Goal: Task Accomplishment & Management: Complete application form

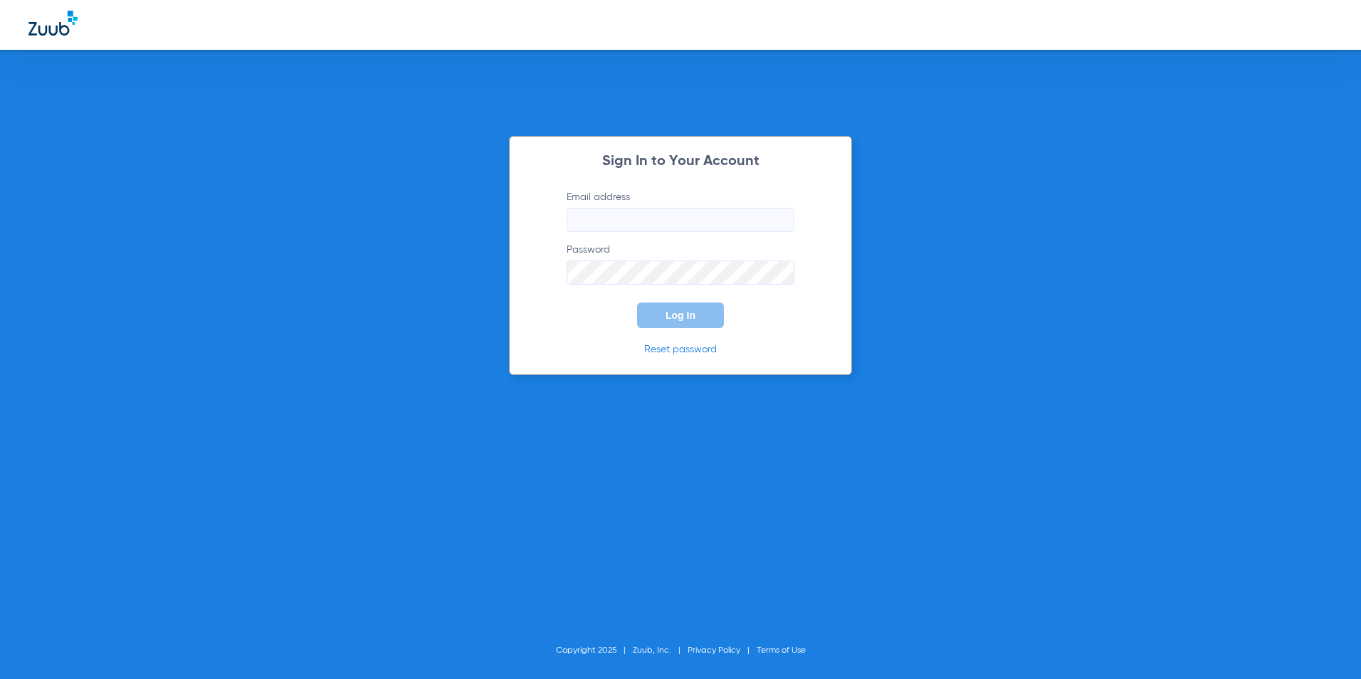
type input "doc@radiance-smile.com"
click at [664, 307] on button "Log In" at bounding box center [680, 315] width 87 height 26
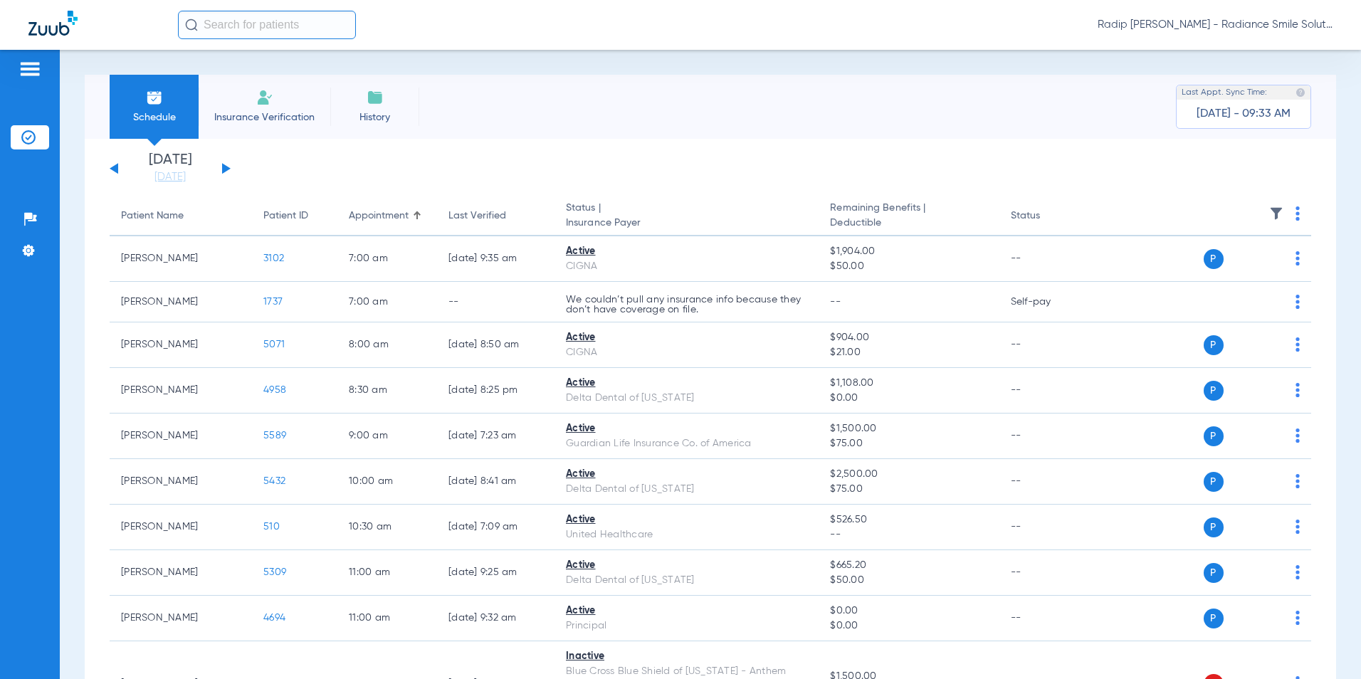
click at [228, 168] on button at bounding box center [226, 168] width 9 height 11
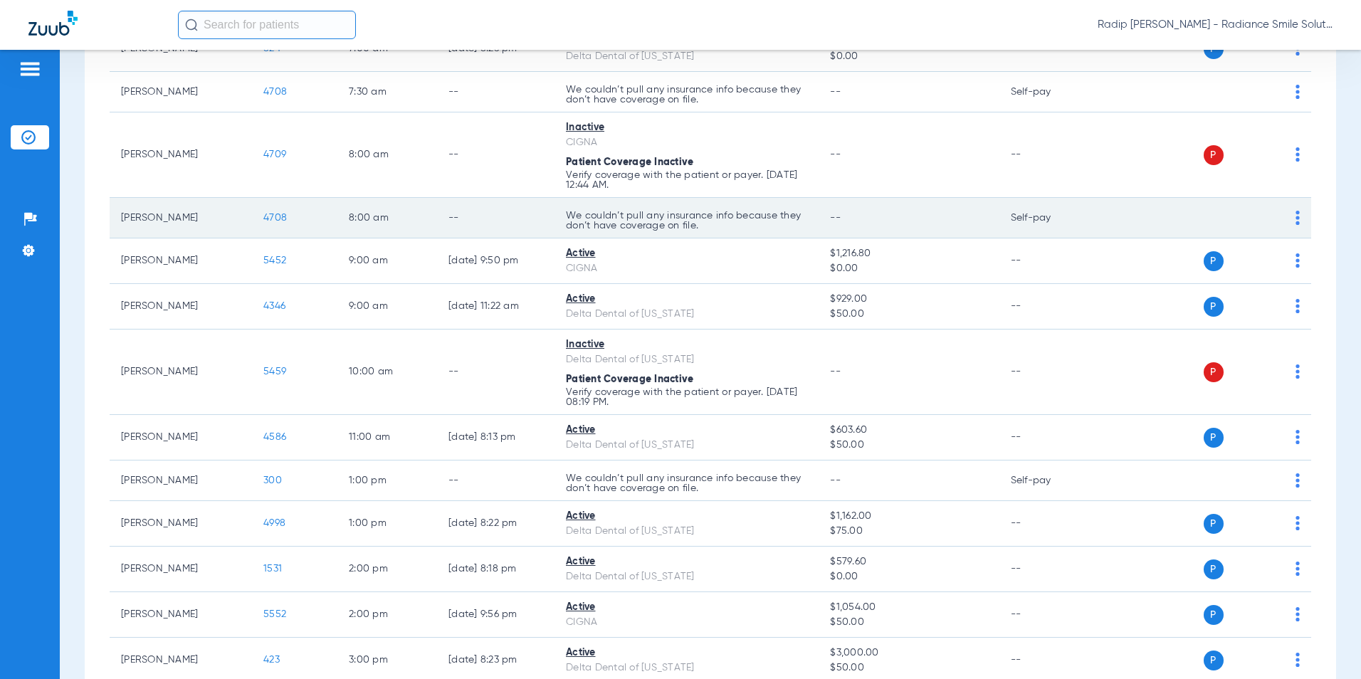
scroll to position [214, 0]
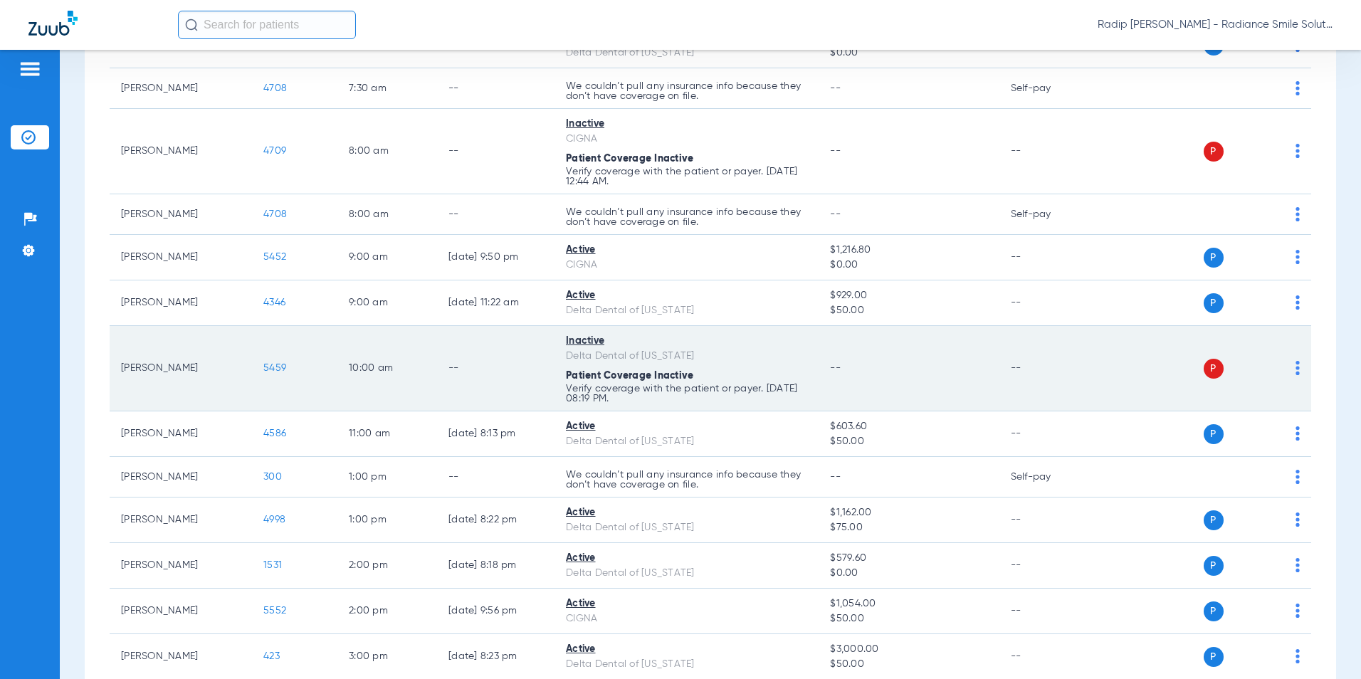
click at [280, 366] on span "5459" at bounding box center [274, 368] width 23 height 10
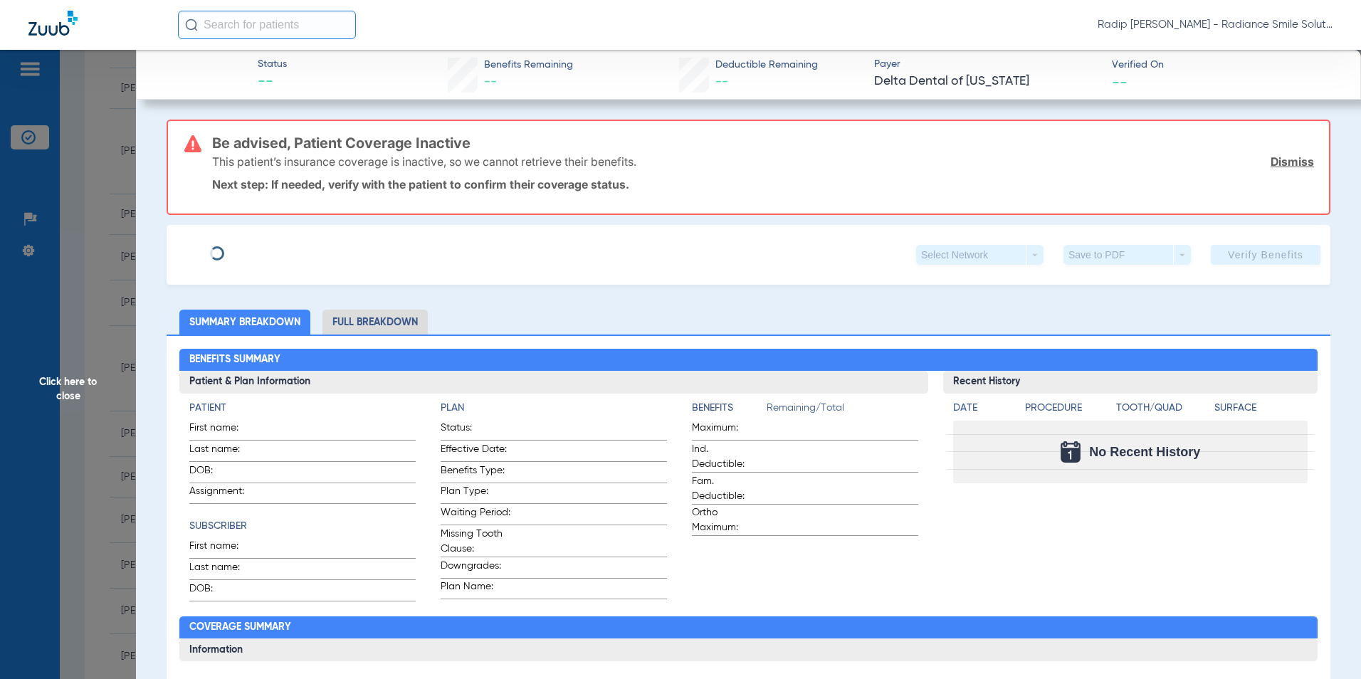
type input "[PERSON_NAME]"
type input "[DATE]"
type input "123075505001"
type input "0239302001"
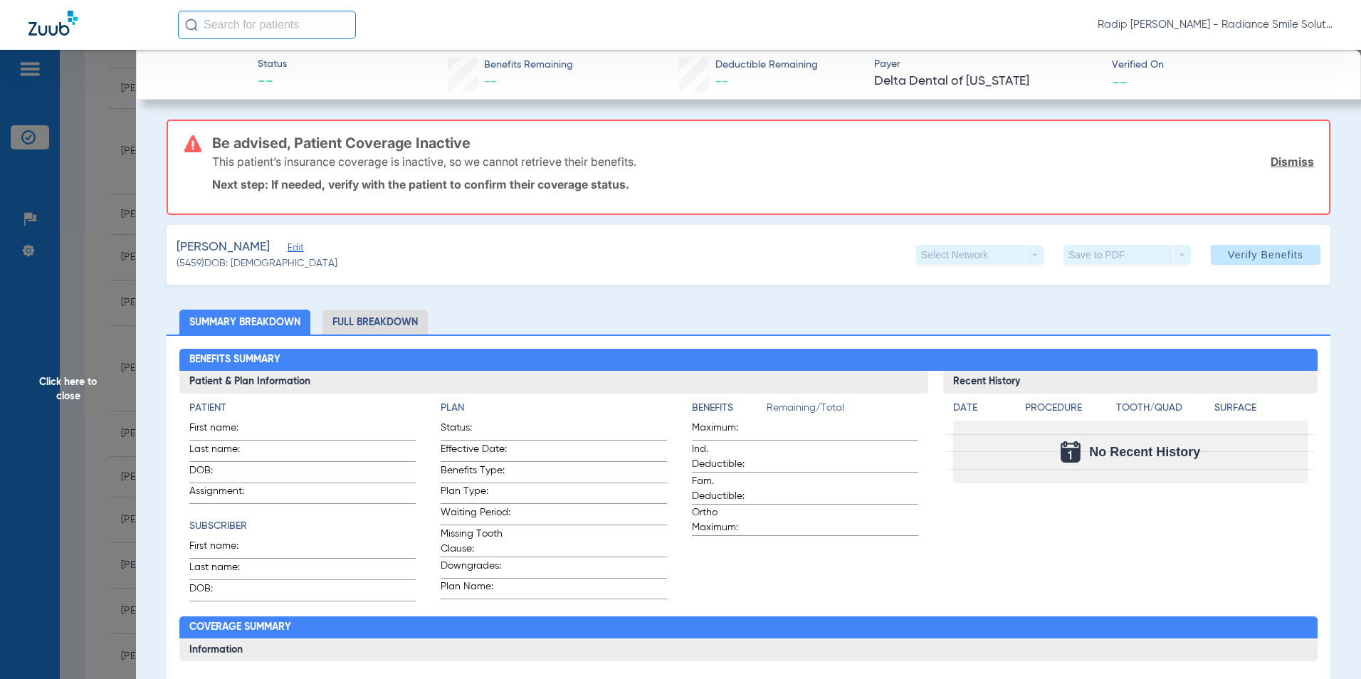
click at [289, 248] on span "Edit" at bounding box center [294, 250] width 13 height 14
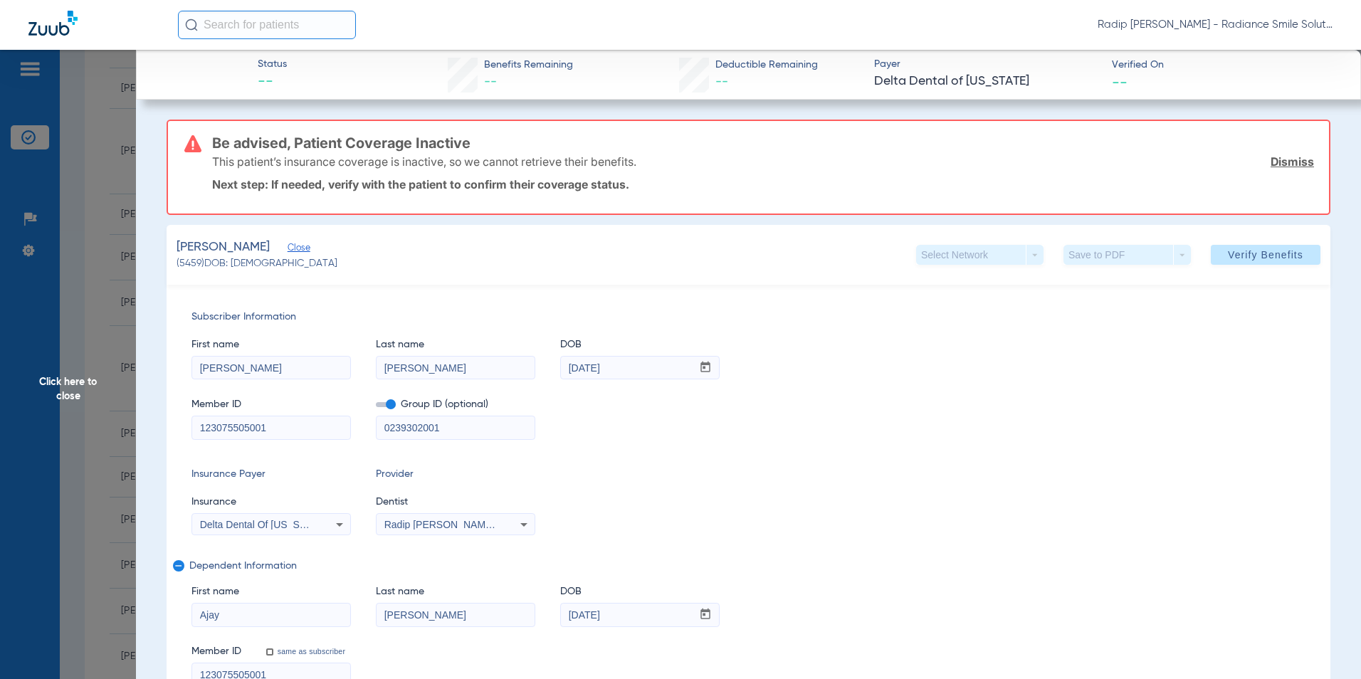
drag, startPoint x: 289, startPoint y: 426, endPoint x: 144, endPoint y: 437, distance: 144.9
click at [327, 424] on input "123075505001" at bounding box center [271, 427] width 158 height 23
drag, startPoint x: 325, startPoint y: 426, endPoint x: 173, endPoint y: 433, distance: 152.5
click at [173, 433] on div "Subscriber Information First name [PERSON_NAME] Last name [PERSON_NAME] DOB mm …" at bounding box center [749, 498] width 1164 height 427
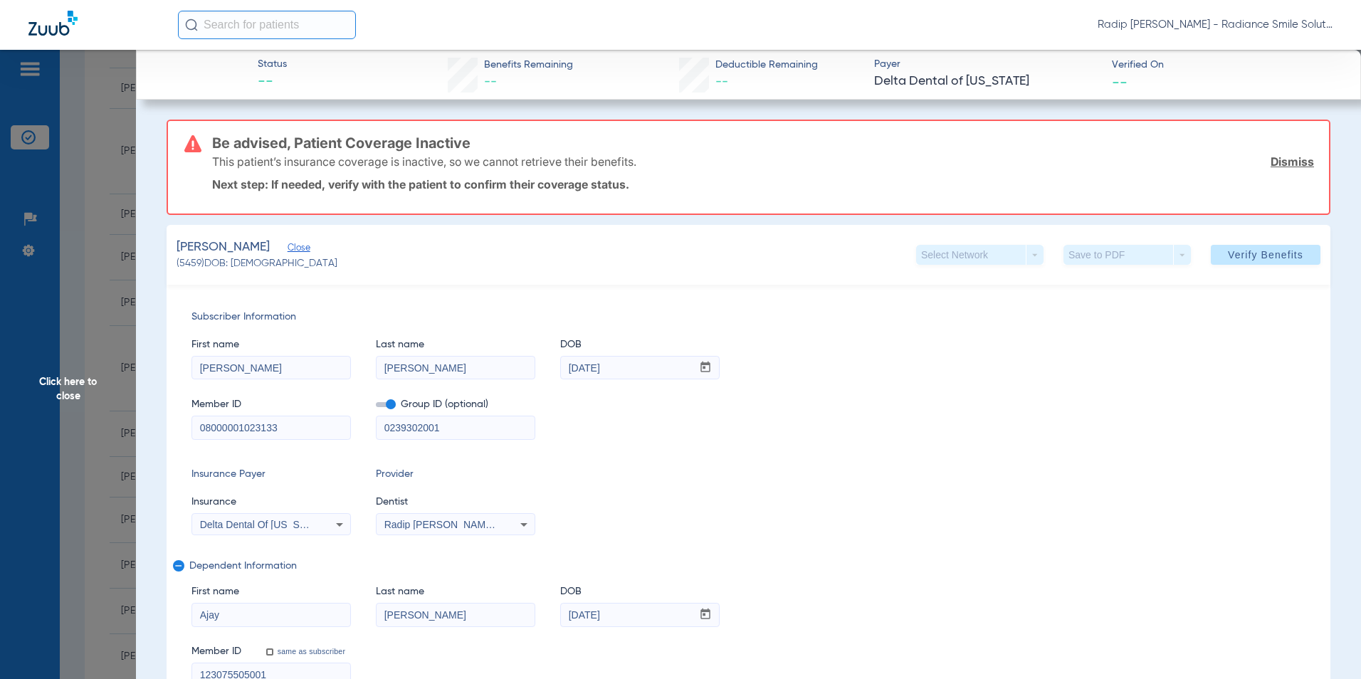
type input "08000001023133"
drag, startPoint x: 470, startPoint y: 433, endPoint x: 333, endPoint y: 435, distance: 137.4
click at [333, 435] on div "Member ID 08000001023133 Group ID (optional) 0239302001" at bounding box center [748, 411] width 1114 height 55
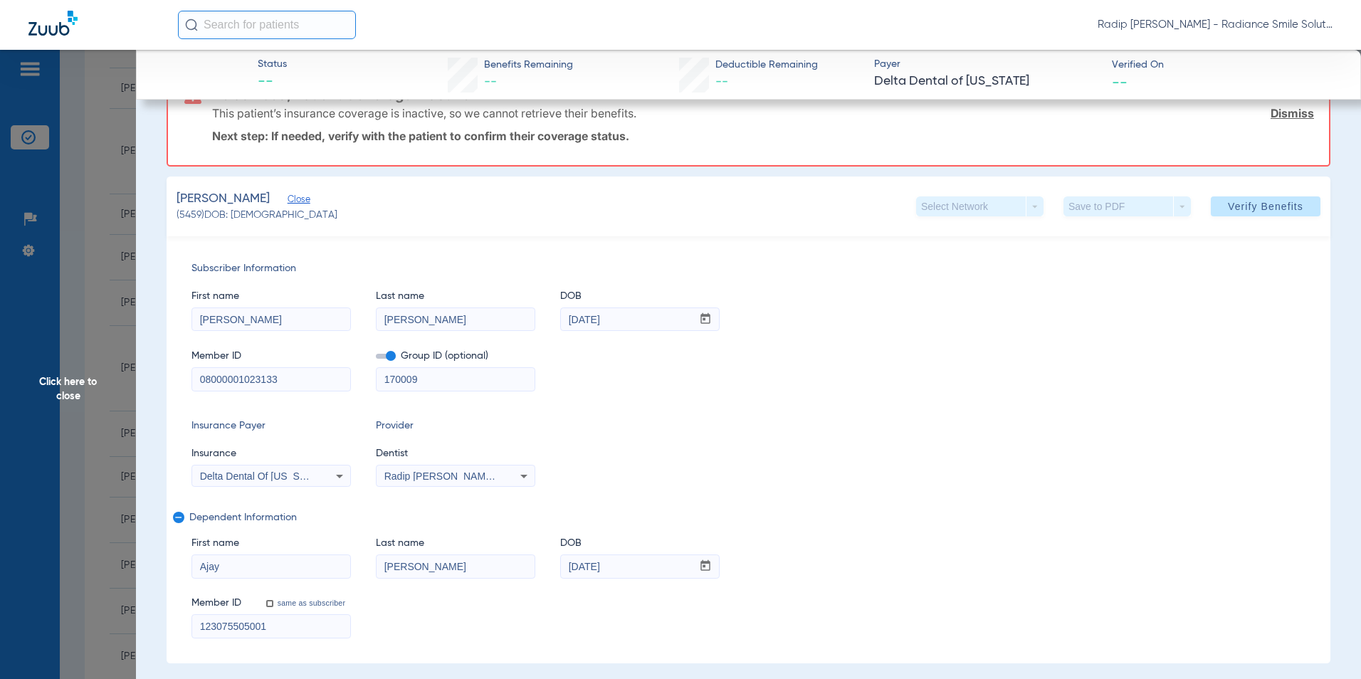
scroll to position [71, 0]
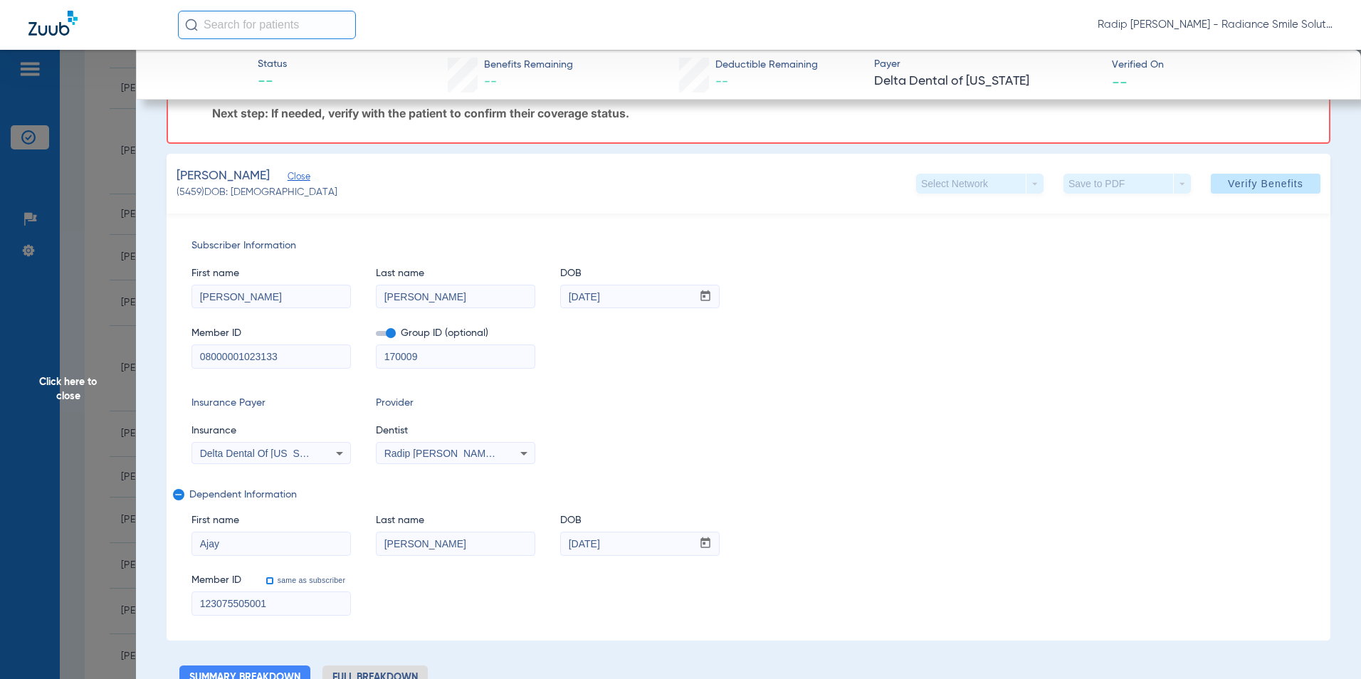
type input "170009"
click at [270, 579] on input "same as subscriber" at bounding box center [277, 588] width 28 height 28
checkbox input "true"
drag, startPoint x: 274, startPoint y: 603, endPoint x: 138, endPoint y: 605, distance: 136.0
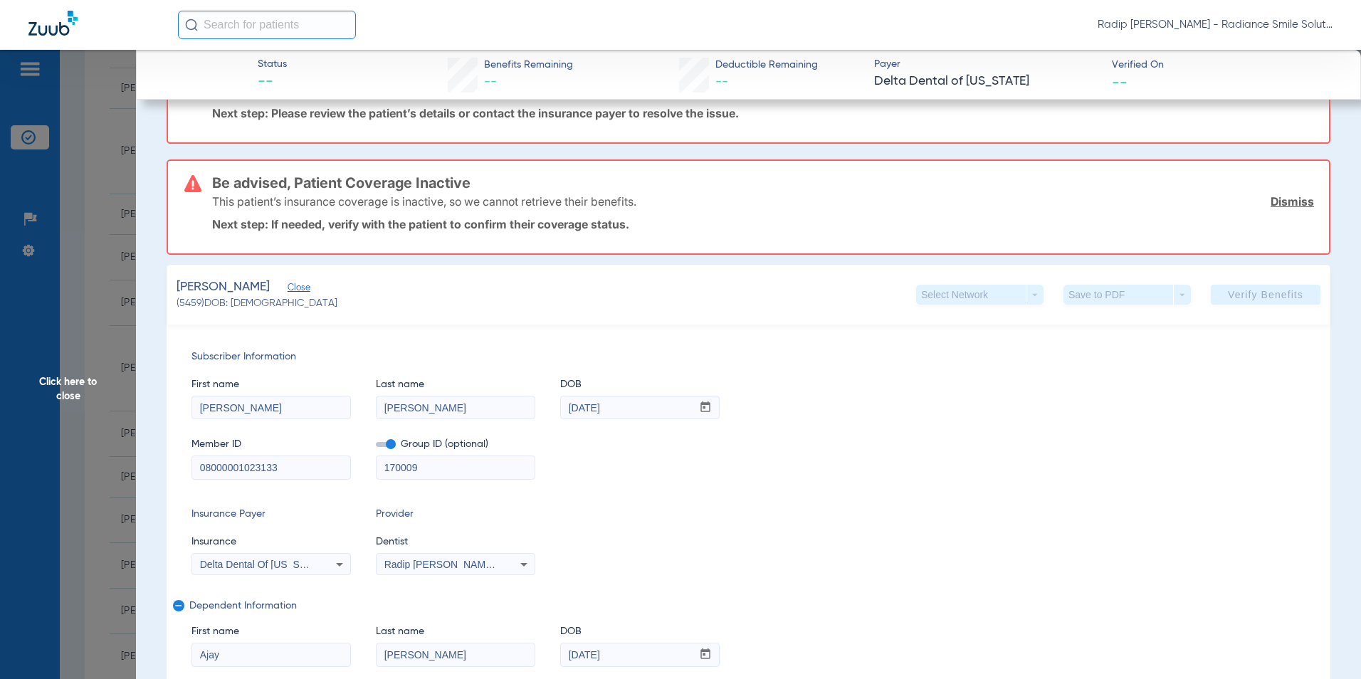
scroll to position [182, 0]
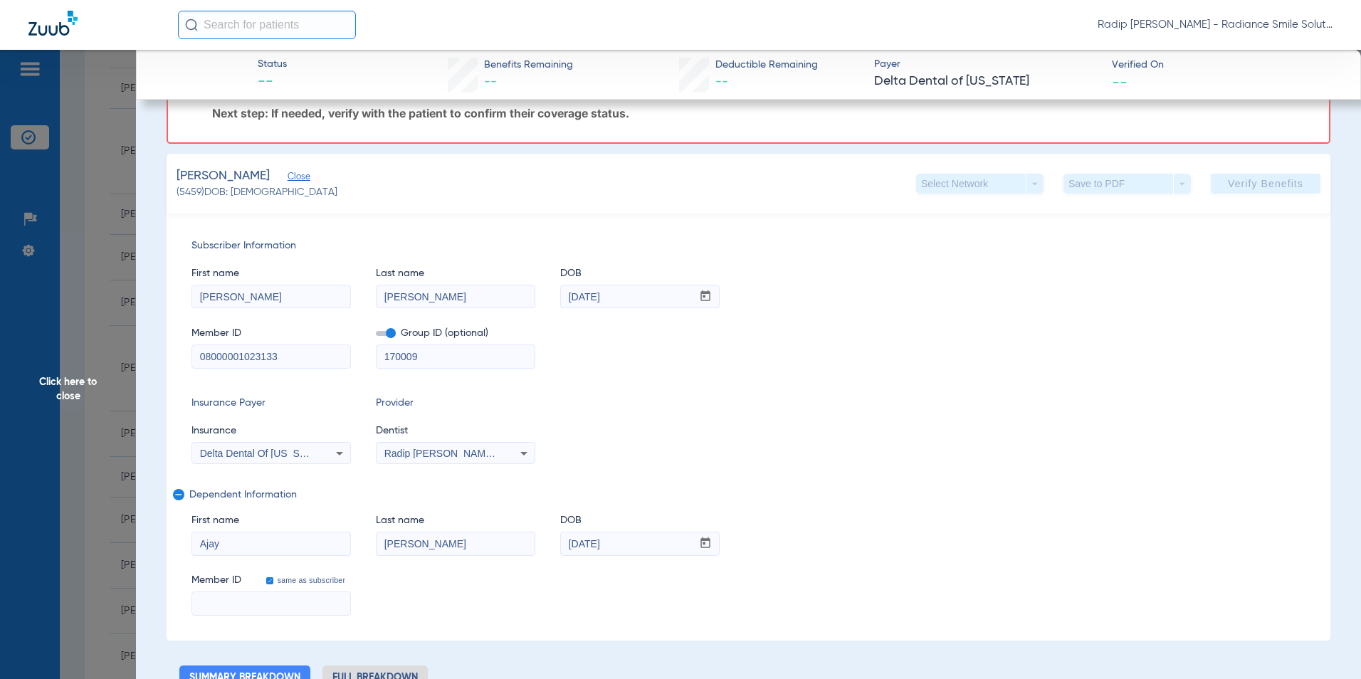
drag, startPoint x: 300, startPoint y: 353, endPoint x: 146, endPoint y: 362, distance: 154.0
click at [250, 594] on input at bounding box center [271, 603] width 158 height 23
paste input "08000001023133"
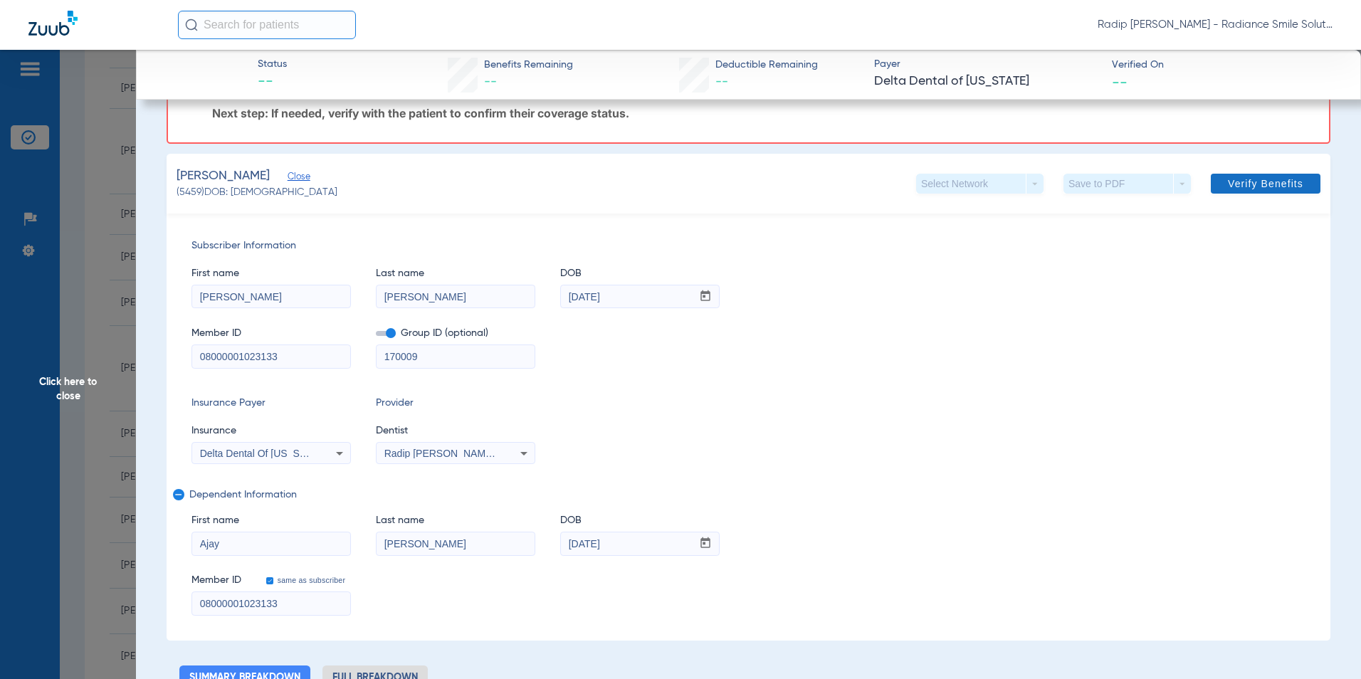
type input "08000001023133"
click at [1228, 179] on span "Verify Benefits" at bounding box center [1265, 183] width 75 height 11
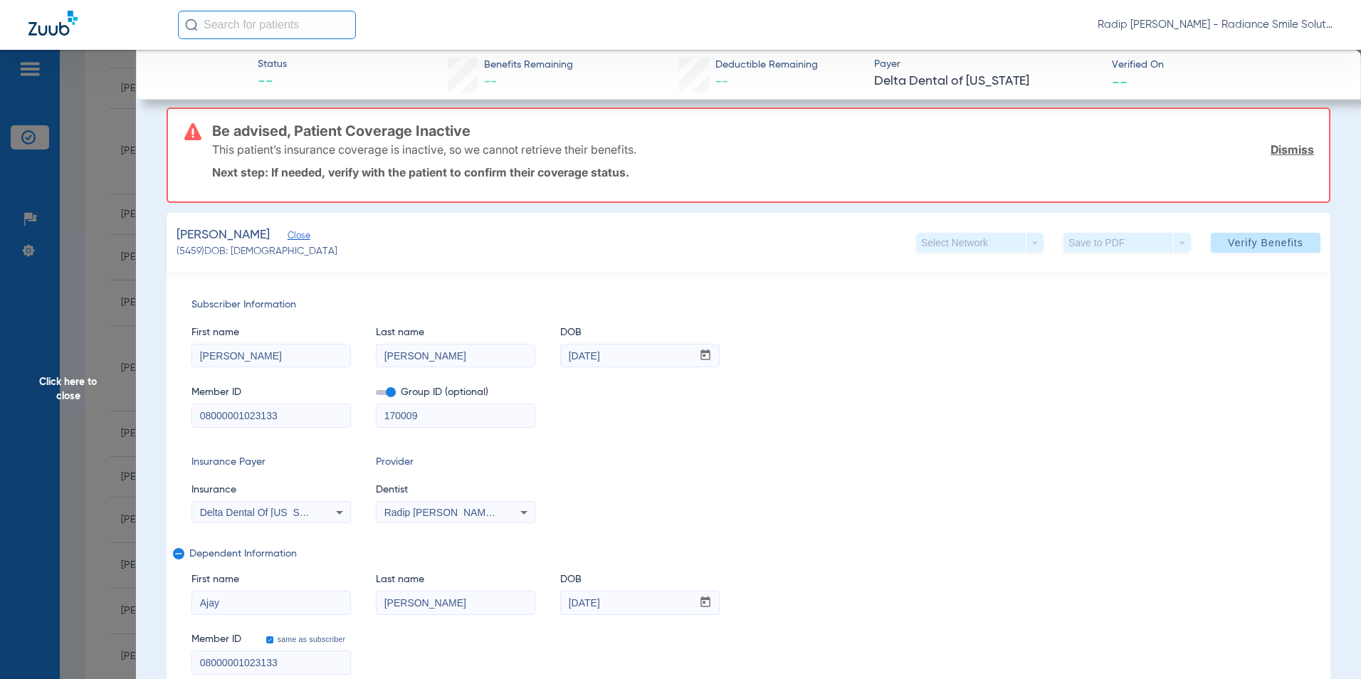
scroll to position [0, 0]
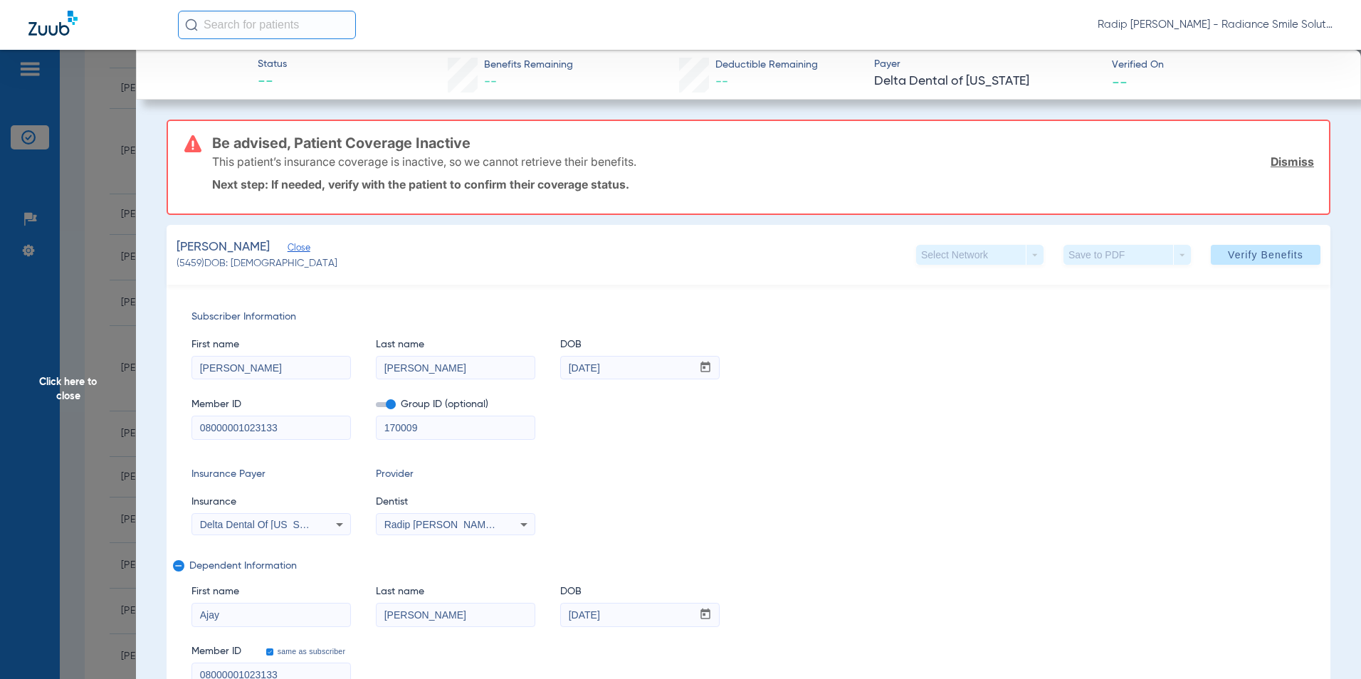
click at [20, 424] on span "Click here to close" at bounding box center [68, 389] width 136 height 679
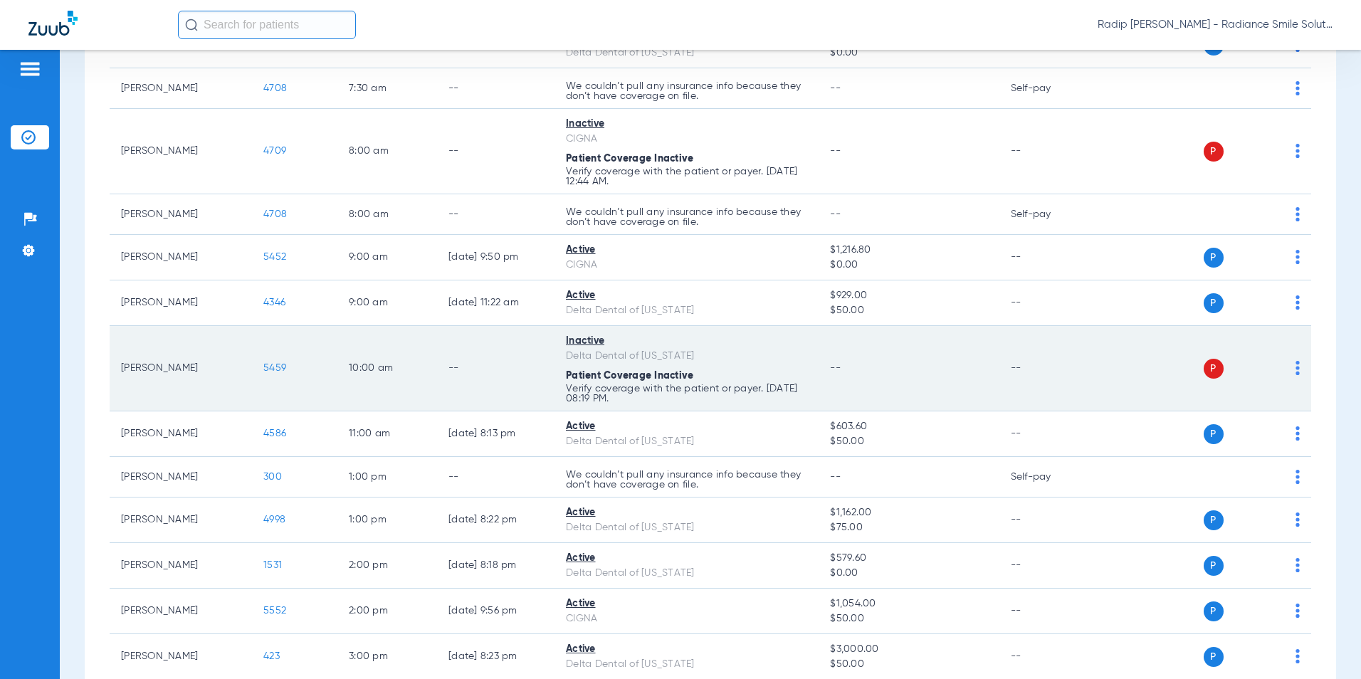
click at [279, 368] on span "5459" at bounding box center [274, 368] width 23 height 10
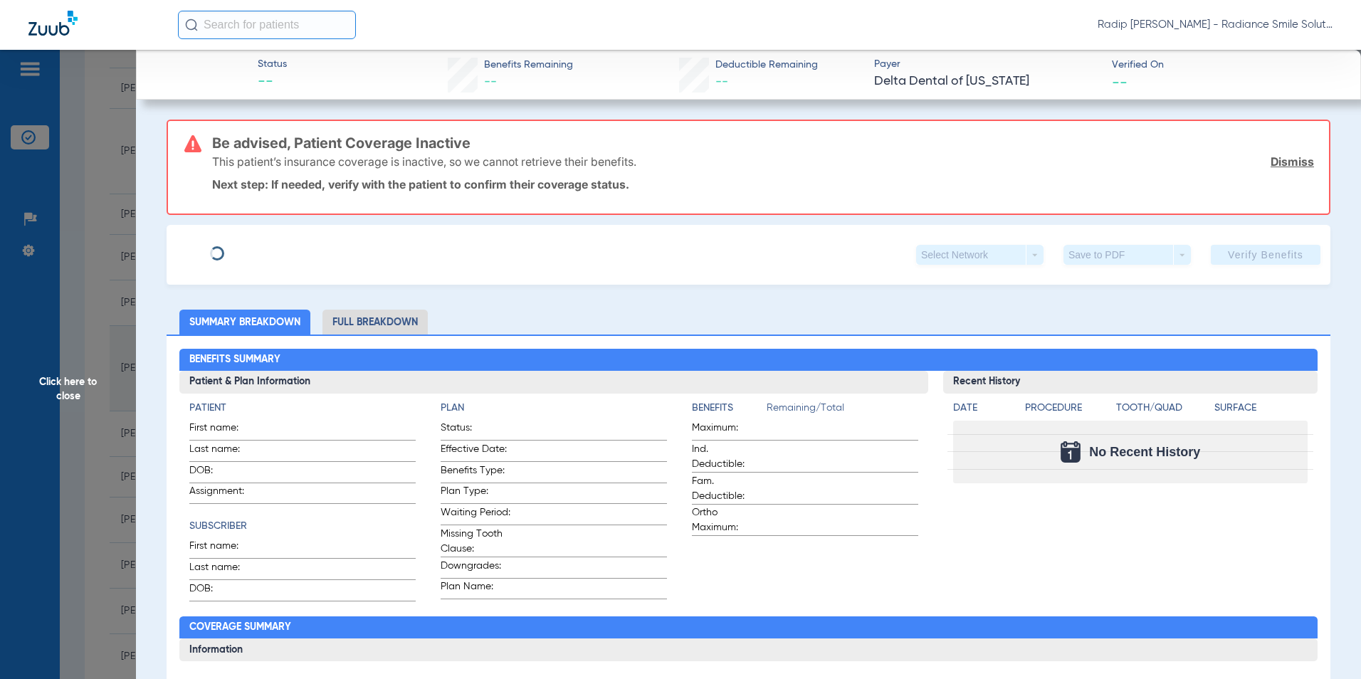
type input "[PERSON_NAME]"
type input "[DATE]"
type input "123075505001"
type input "0239302001"
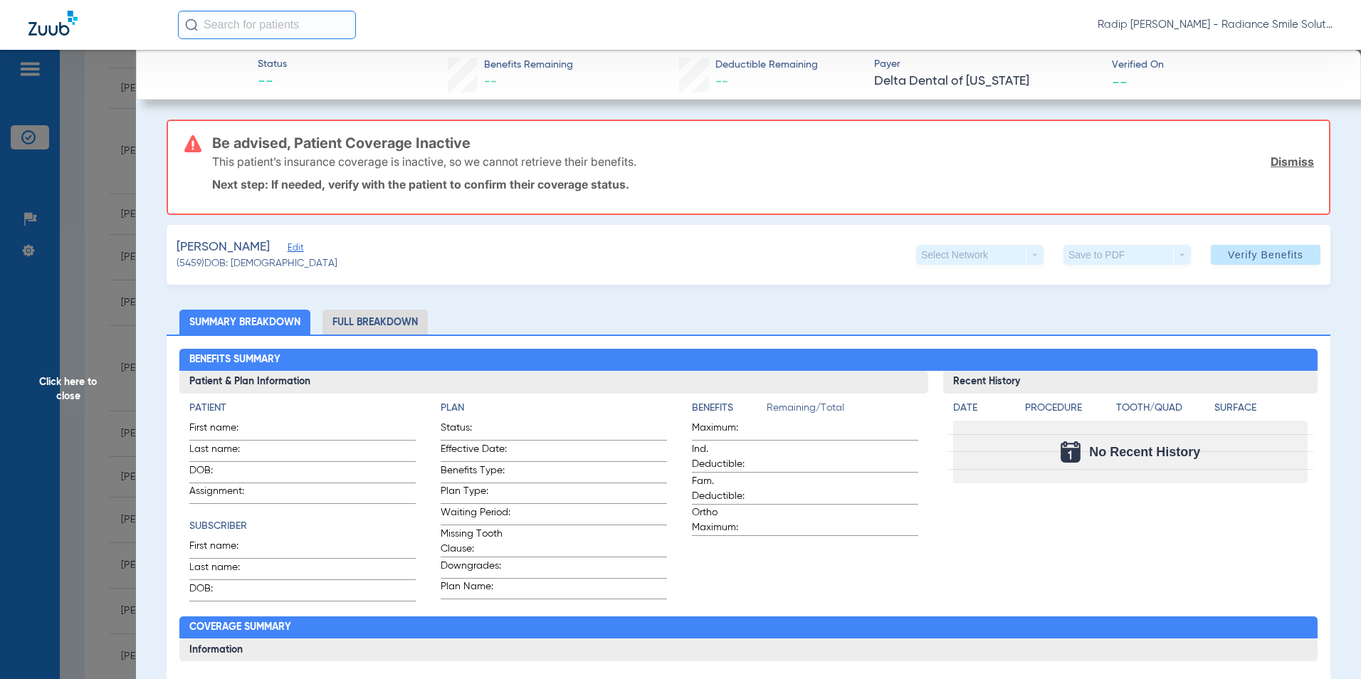
click at [288, 247] on span "Edit" at bounding box center [294, 250] width 13 height 14
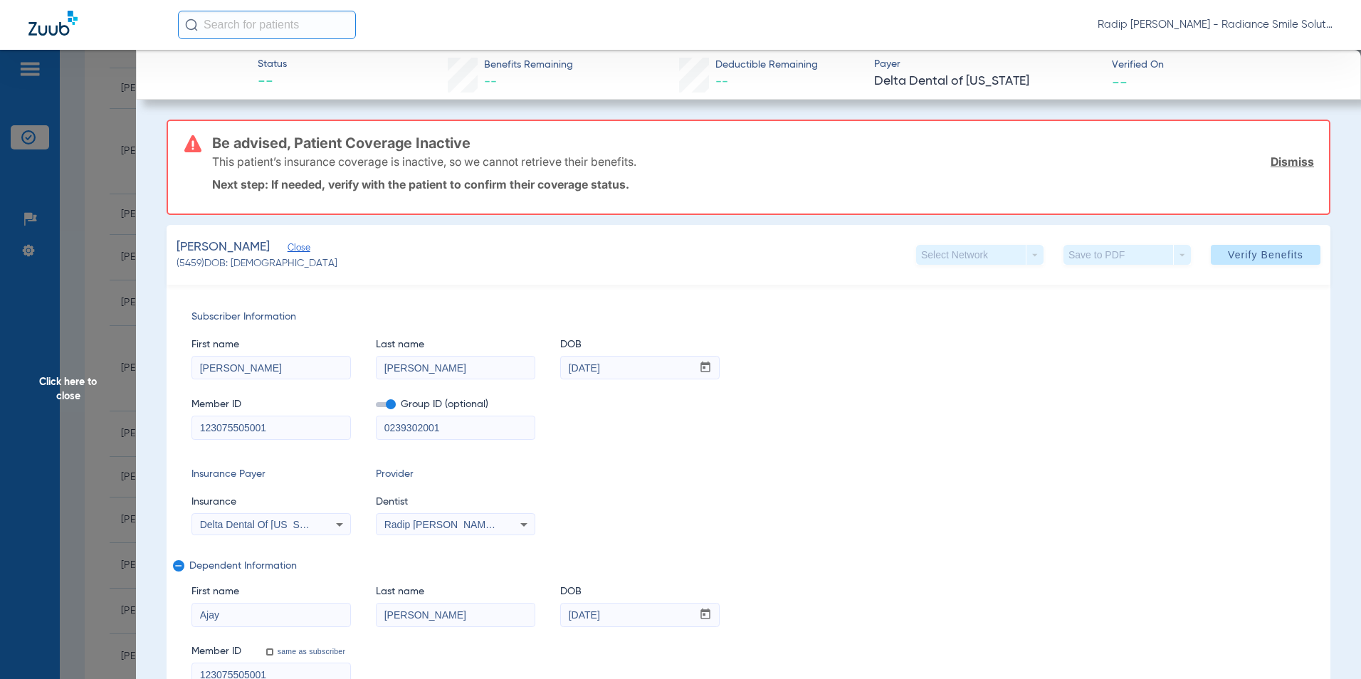
click at [71, 392] on span "Click here to close" at bounding box center [68, 389] width 136 height 679
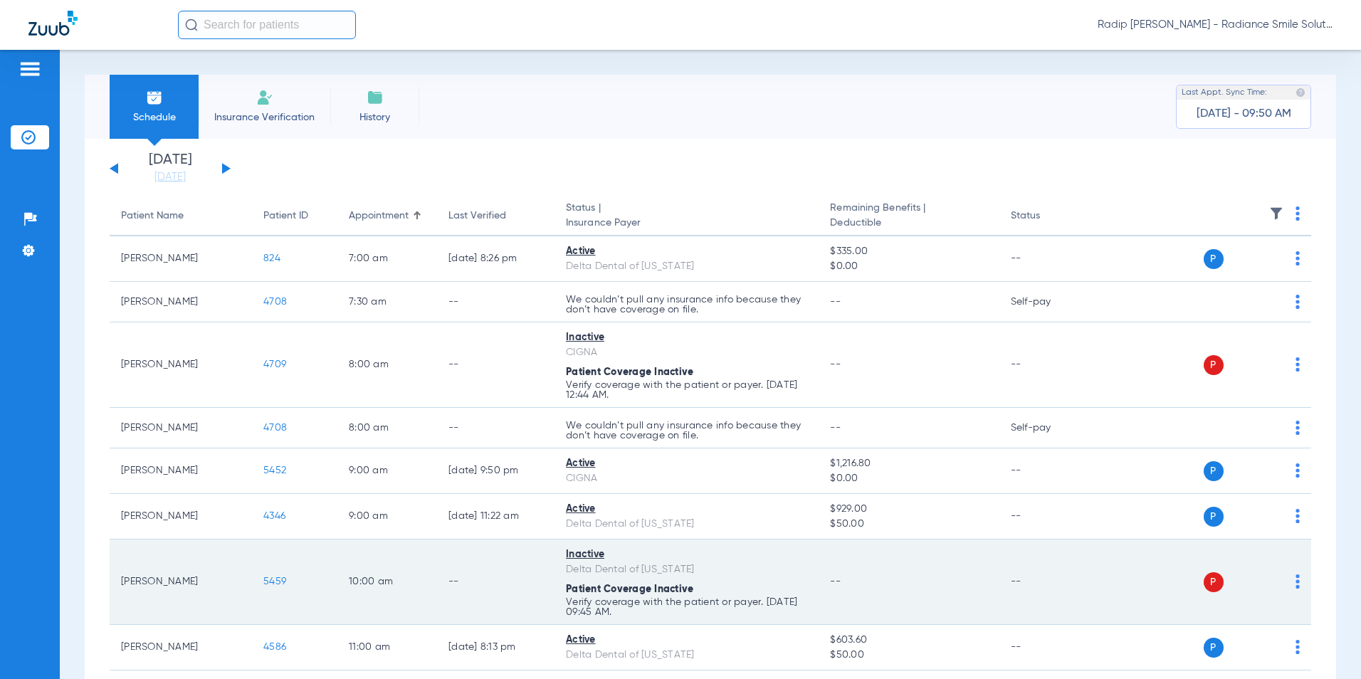
click at [276, 580] on span "5459" at bounding box center [274, 581] width 23 height 10
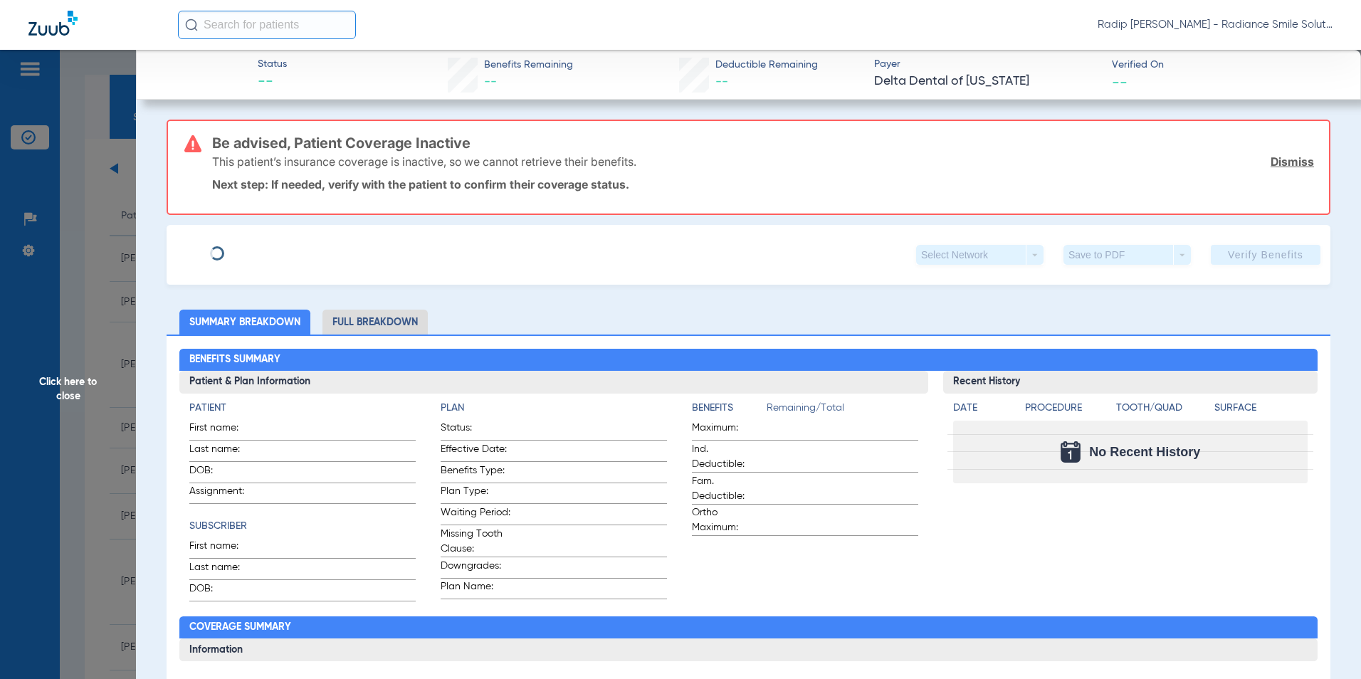
type input "[PERSON_NAME]"
type input "[DATE]"
type input "123075505001"
type input "0239302001"
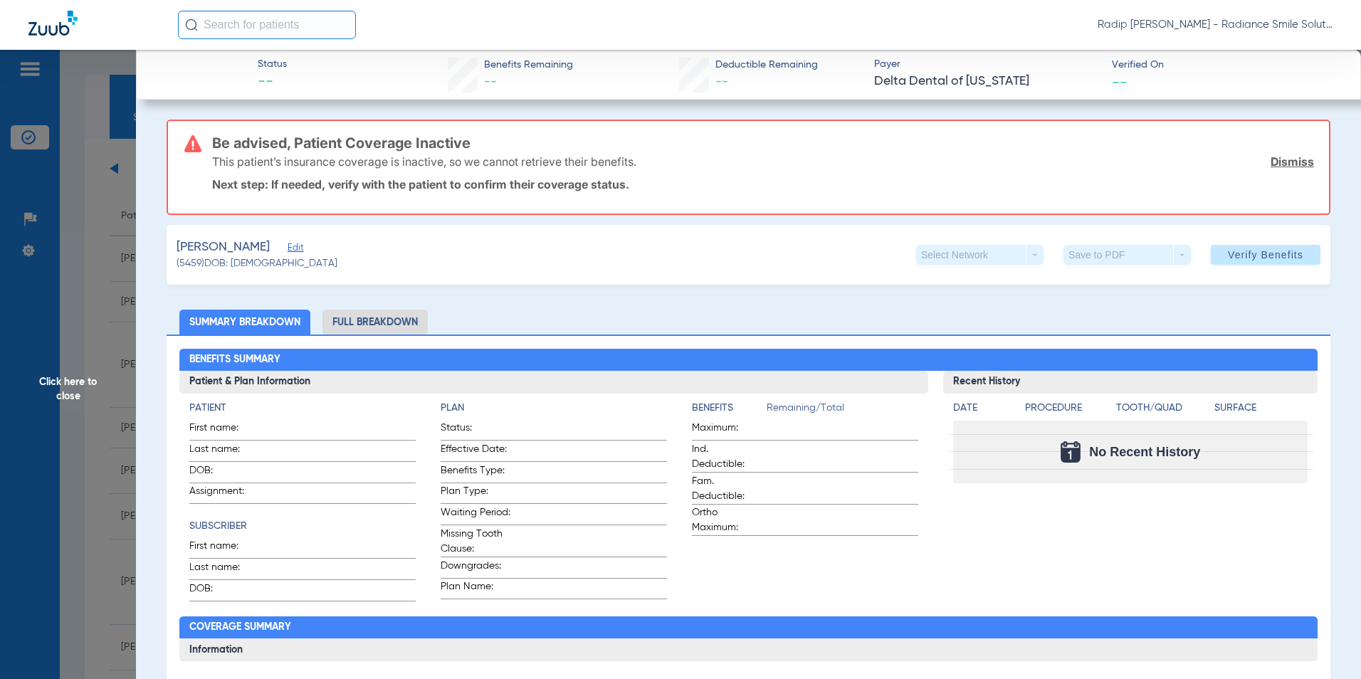
click at [289, 248] on span "Edit" at bounding box center [294, 250] width 13 height 14
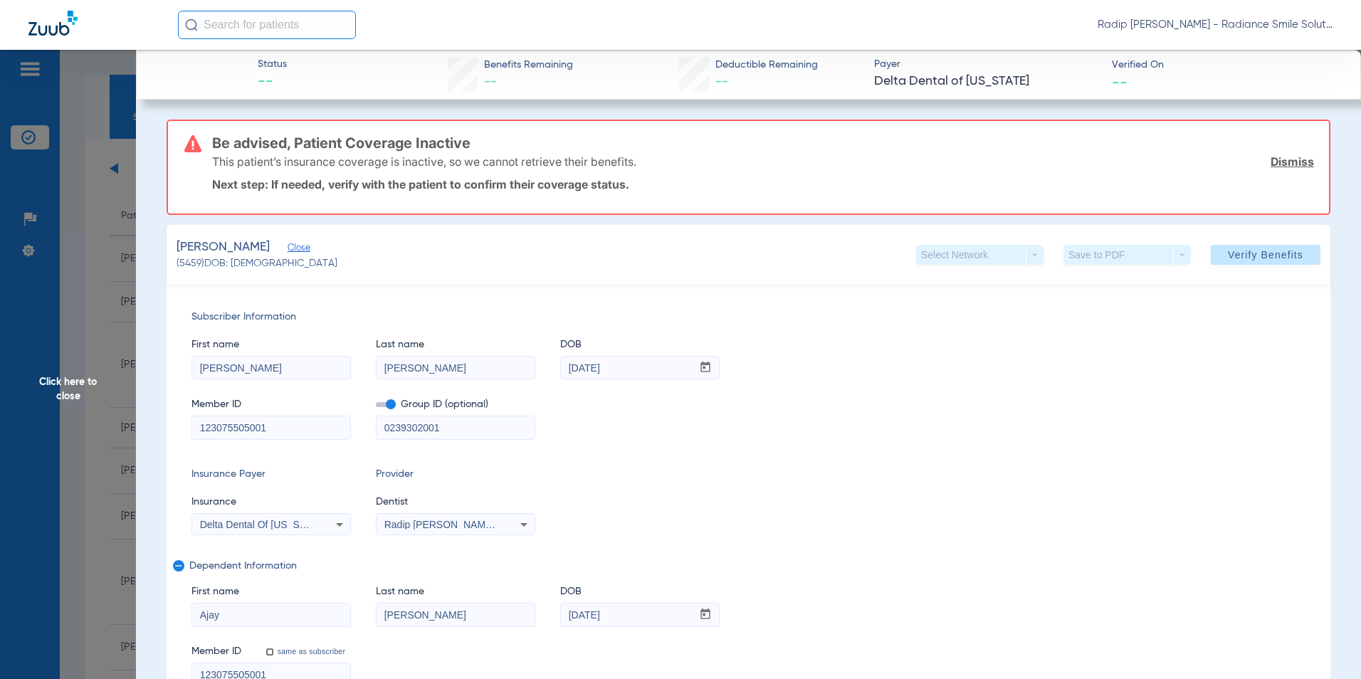
drag, startPoint x: 312, startPoint y: 423, endPoint x: 162, endPoint y: 446, distance: 151.3
paste input "08000001023133"
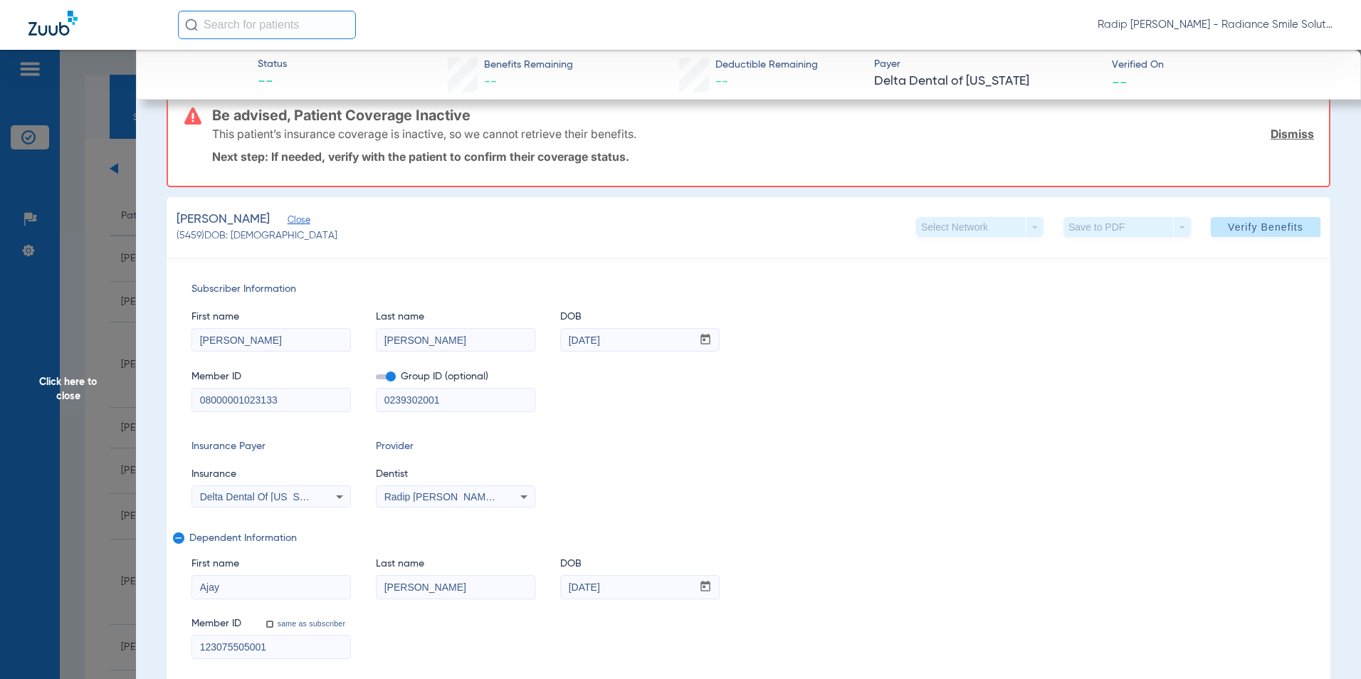
scroll to position [71, 0]
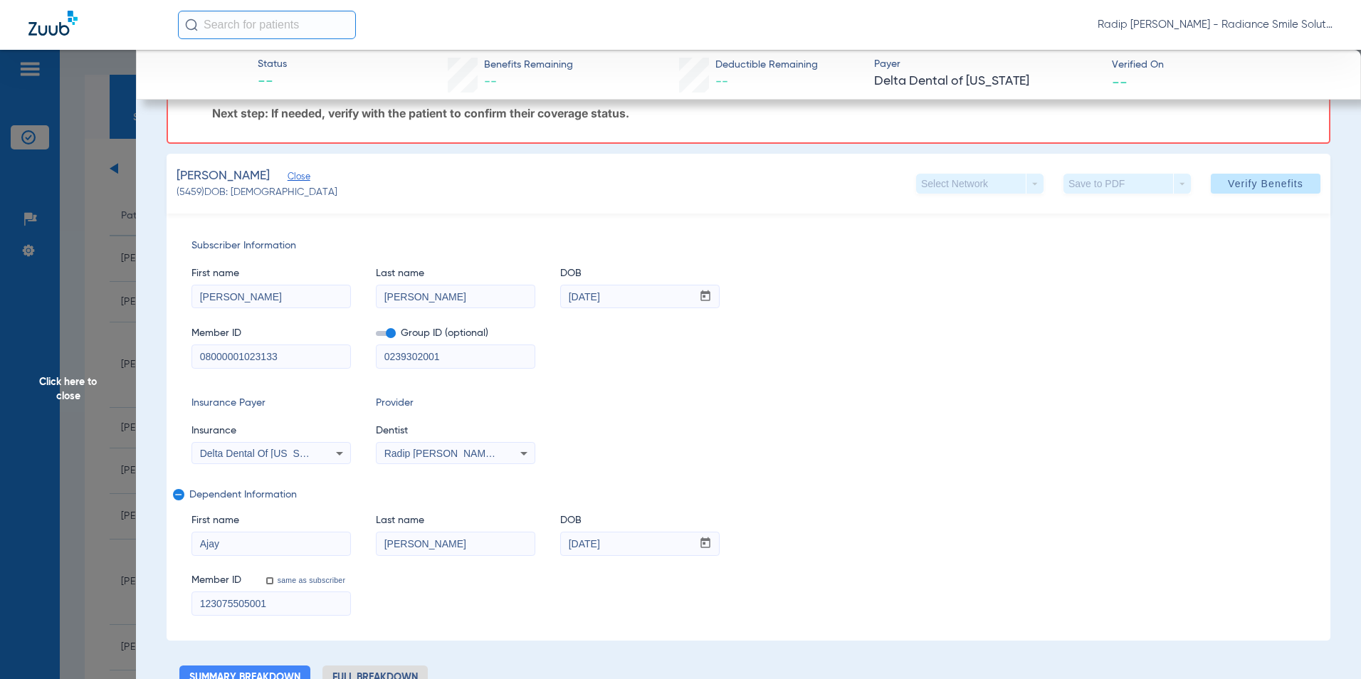
type input "08000001023133"
drag, startPoint x: 295, startPoint y: 604, endPoint x: 162, endPoint y: 613, distance: 132.7
paste input "08000001023133"
type input "08000001023133"
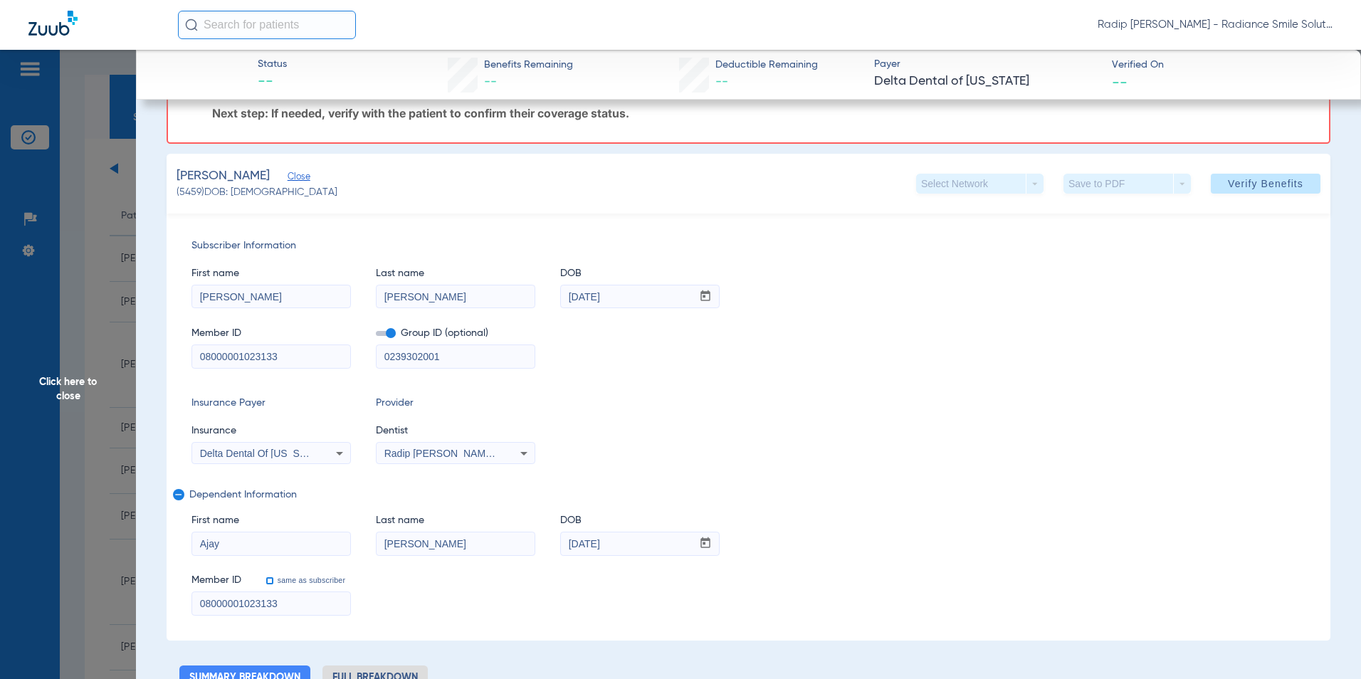
click at [272, 581] on input "same as subscriber" at bounding box center [277, 588] width 28 height 28
checkbox input "true"
type input "123075505001"
click at [337, 455] on icon at bounding box center [339, 453] width 17 height 17
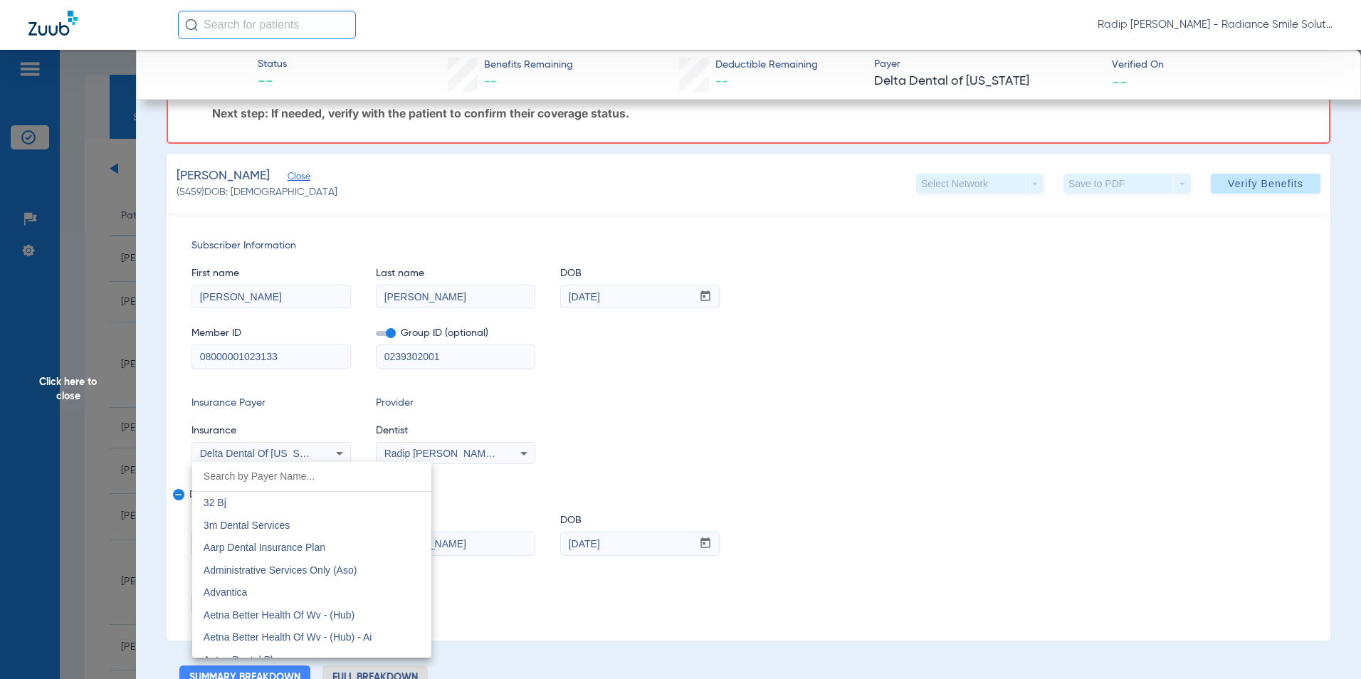
scroll to position [3287, 0]
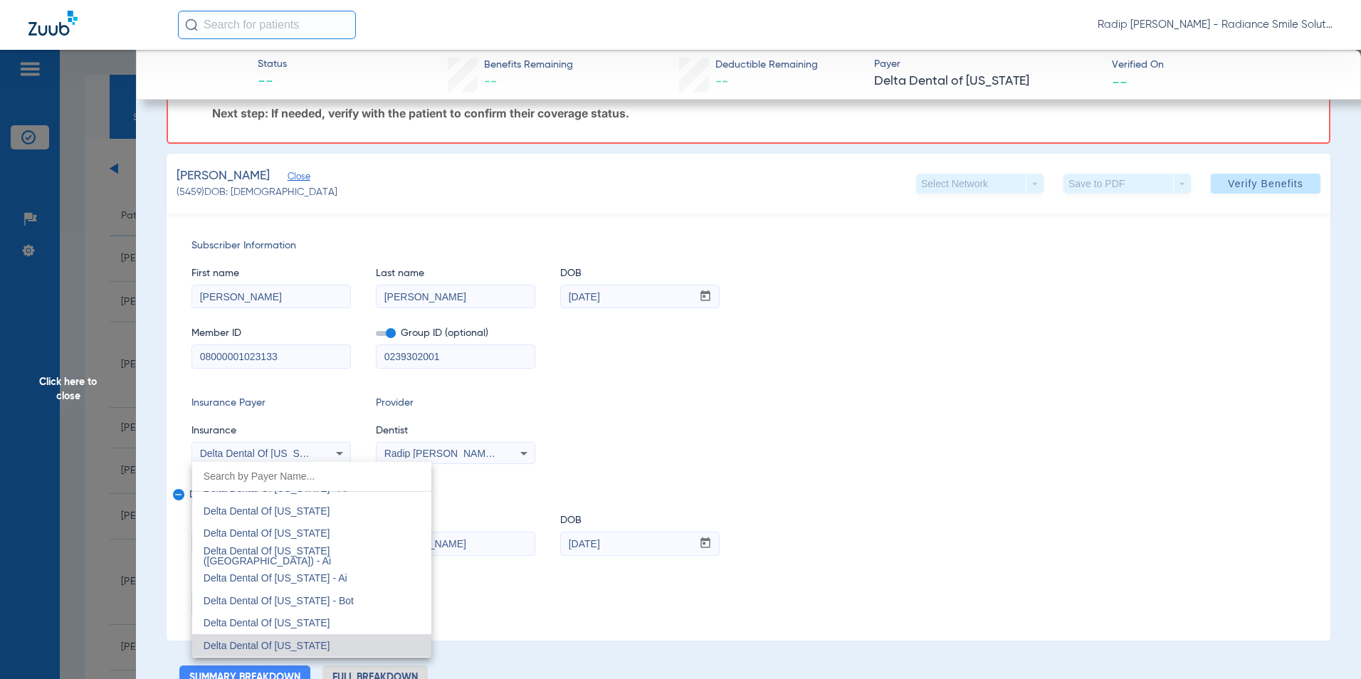
click at [335, 476] on input "dropdown search" at bounding box center [311, 476] width 239 height 29
type input "delta"
click at [327, 554] on mat-option "Delta Dental Of [US_STATE]" at bounding box center [311, 560] width 239 height 23
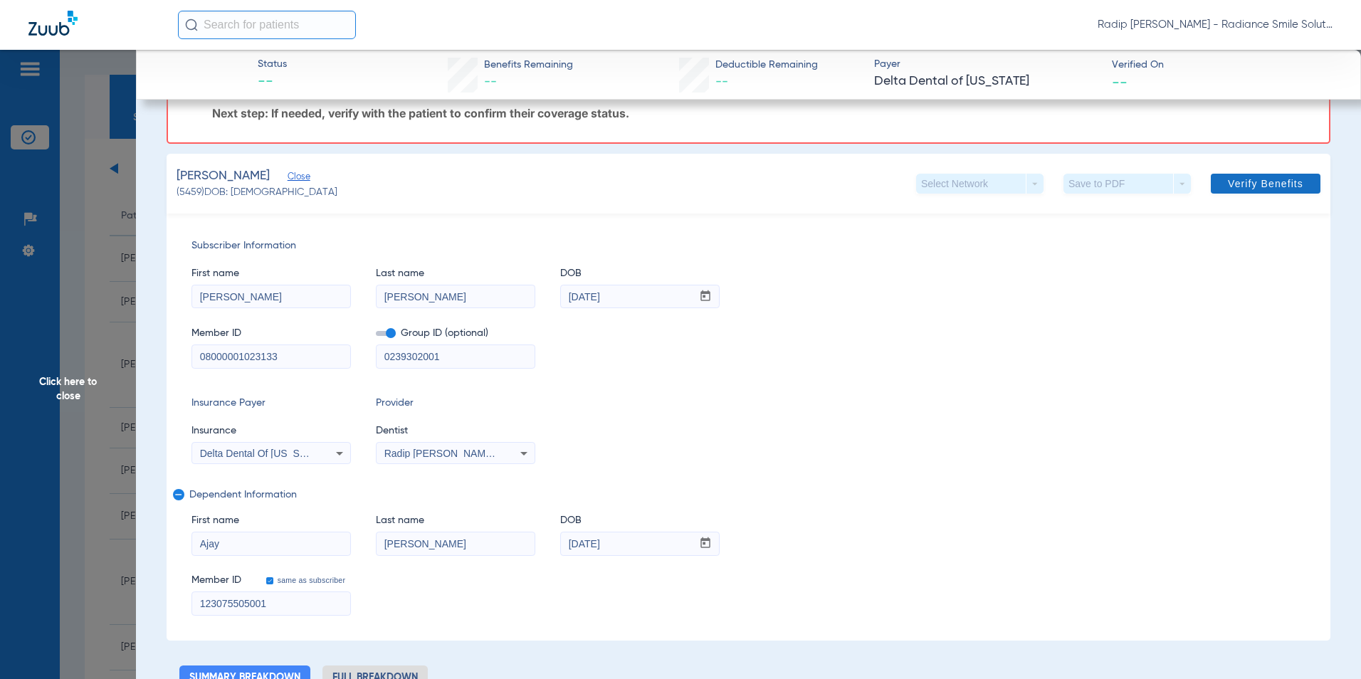
click at [1211, 181] on span at bounding box center [1266, 184] width 110 height 34
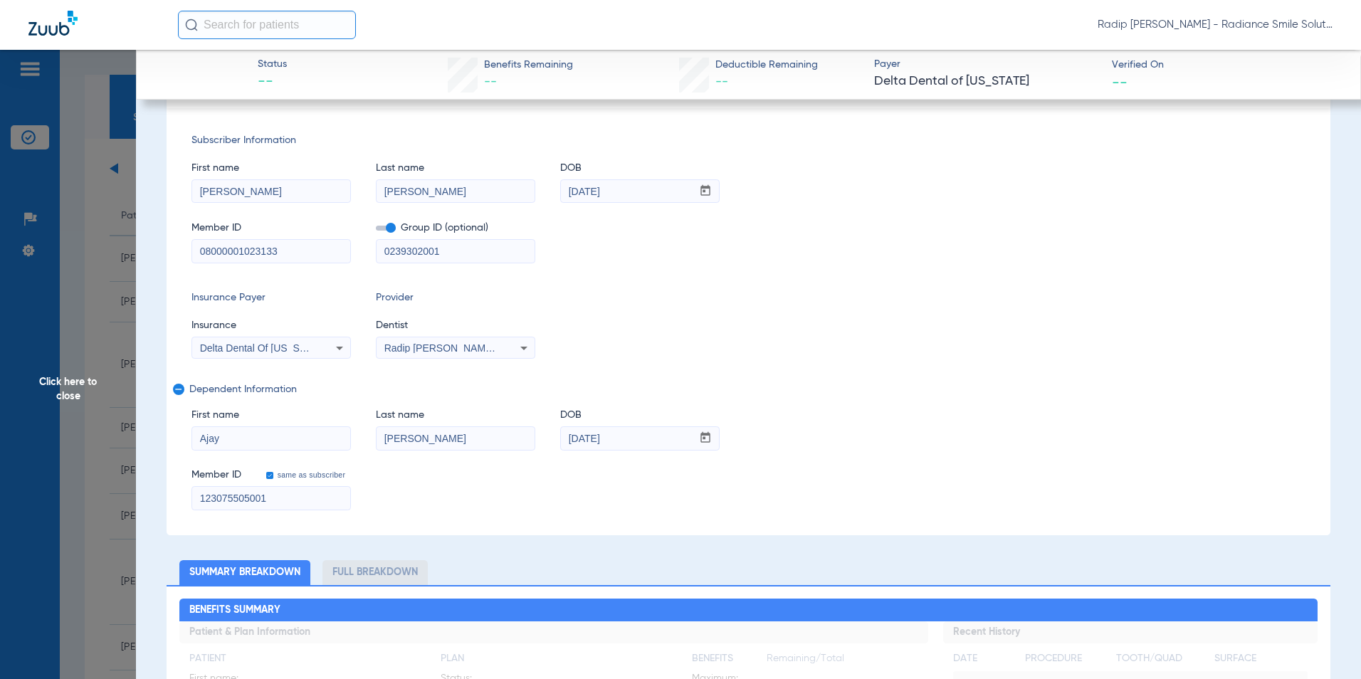
scroll to position [0, 0]
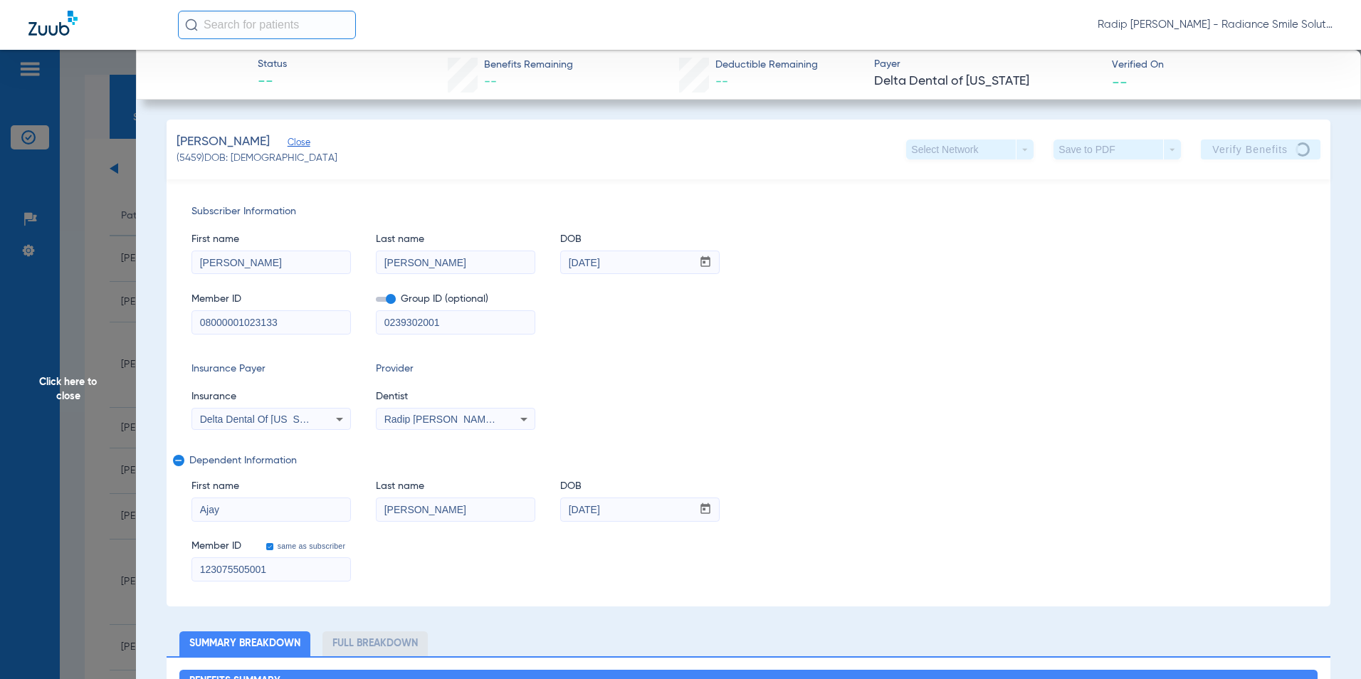
click at [466, 326] on input "0239302001" at bounding box center [455, 322] width 158 height 23
drag, startPoint x: 466, startPoint y: 326, endPoint x: 343, endPoint y: 327, distance: 123.1
click at [343, 327] on div "Member ID 08000001023133 Group ID (optional) 0239302001" at bounding box center [748, 306] width 1114 height 55
click at [871, 340] on div "Subscriber Information First name [PERSON_NAME] Last name [PERSON_NAME] DOB mm …" at bounding box center [749, 392] width 1164 height 427
click at [70, 384] on span "Click here to close" at bounding box center [68, 389] width 136 height 679
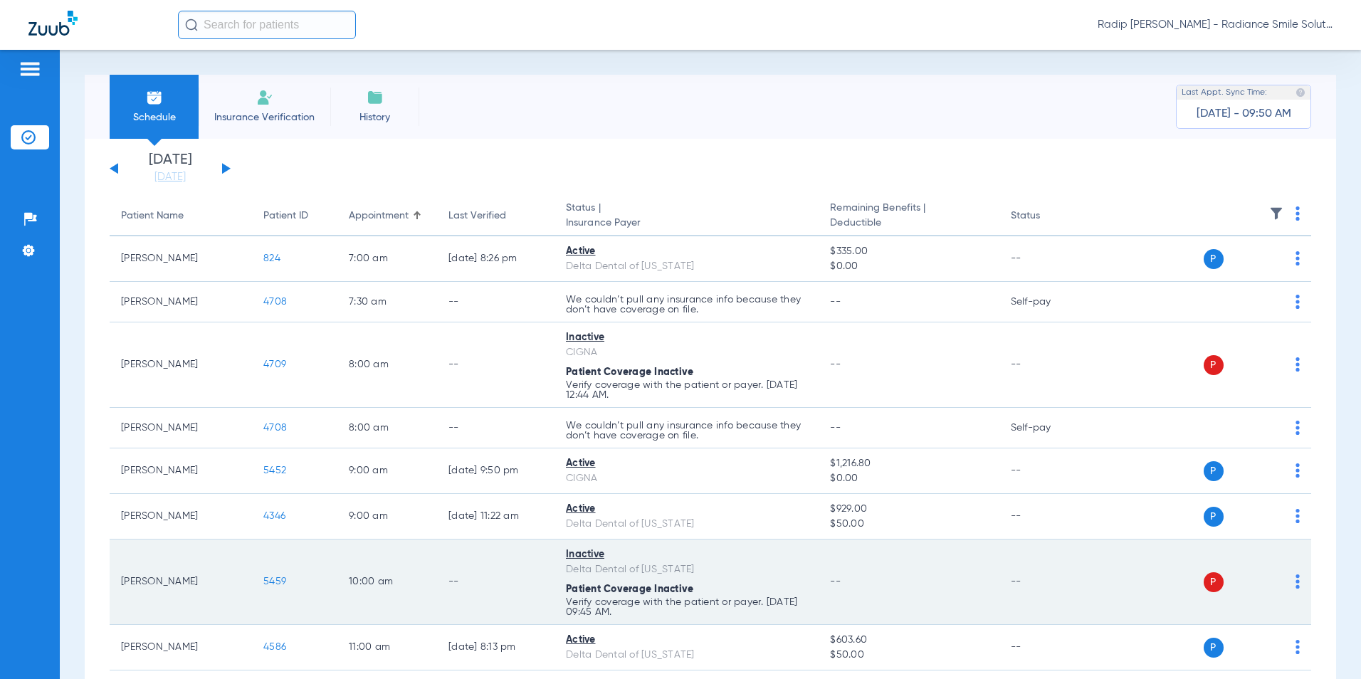
click at [279, 579] on span "5459" at bounding box center [274, 581] width 23 height 10
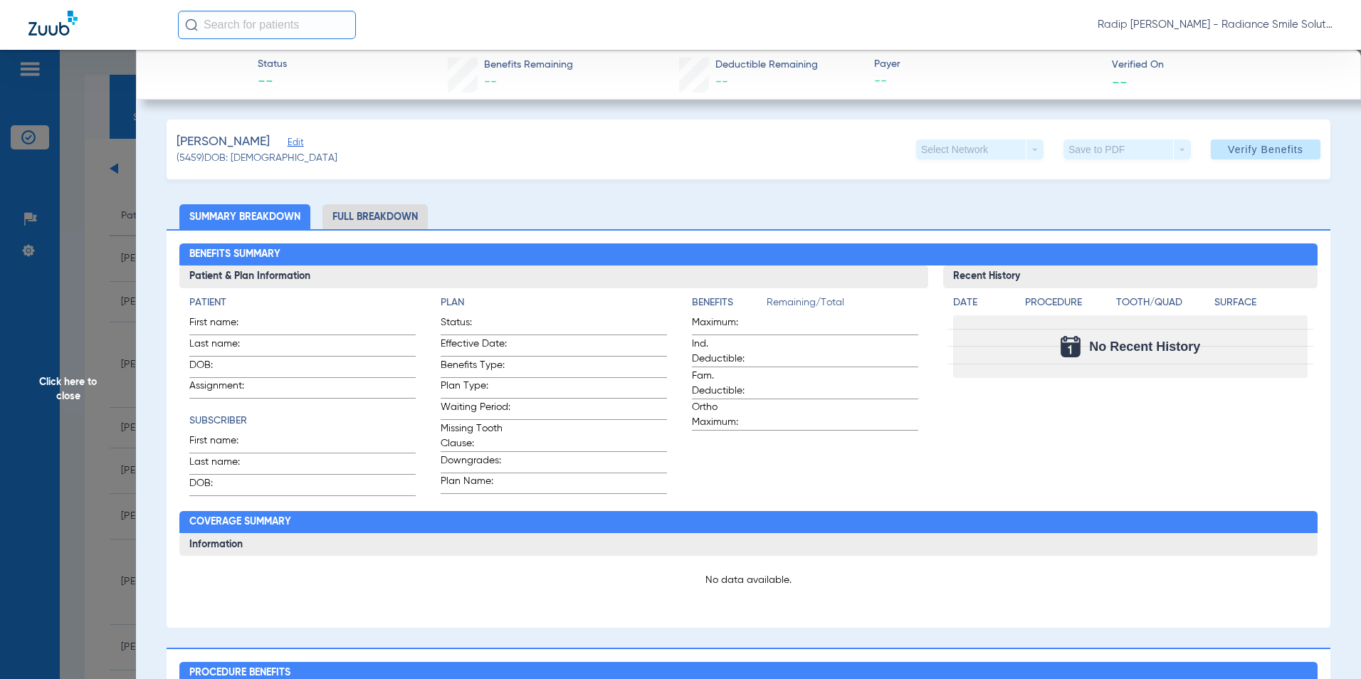
click at [288, 141] on span "Edit" at bounding box center [294, 144] width 13 height 14
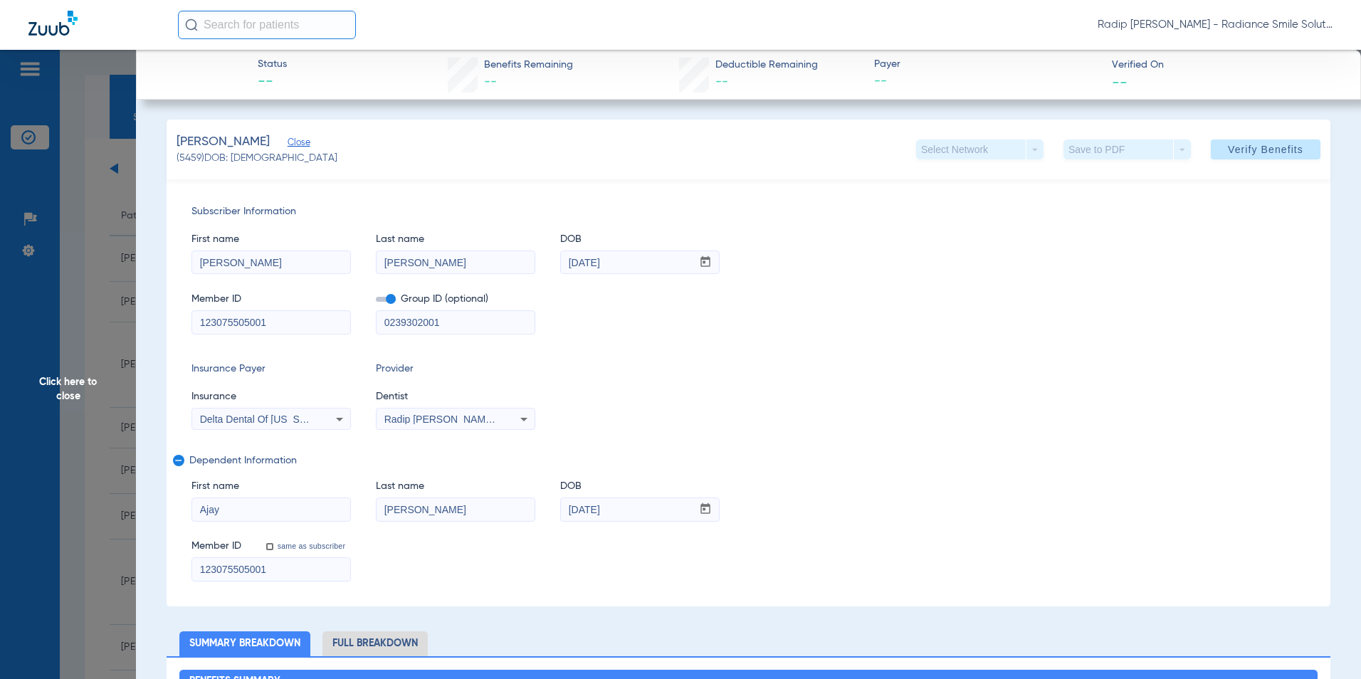
drag, startPoint x: 458, startPoint y: 326, endPoint x: 335, endPoint y: 339, distance: 123.1
click at [335, 339] on div "Subscriber Information First name [PERSON_NAME] Last name [PERSON_NAME] DOB mm …" at bounding box center [749, 392] width 1164 height 427
drag, startPoint x: 322, startPoint y: 324, endPoint x: 194, endPoint y: 324, distance: 128.1
click at [194, 324] on input "123075505001" at bounding box center [271, 322] width 158 height 23
paste input "08000001023133"
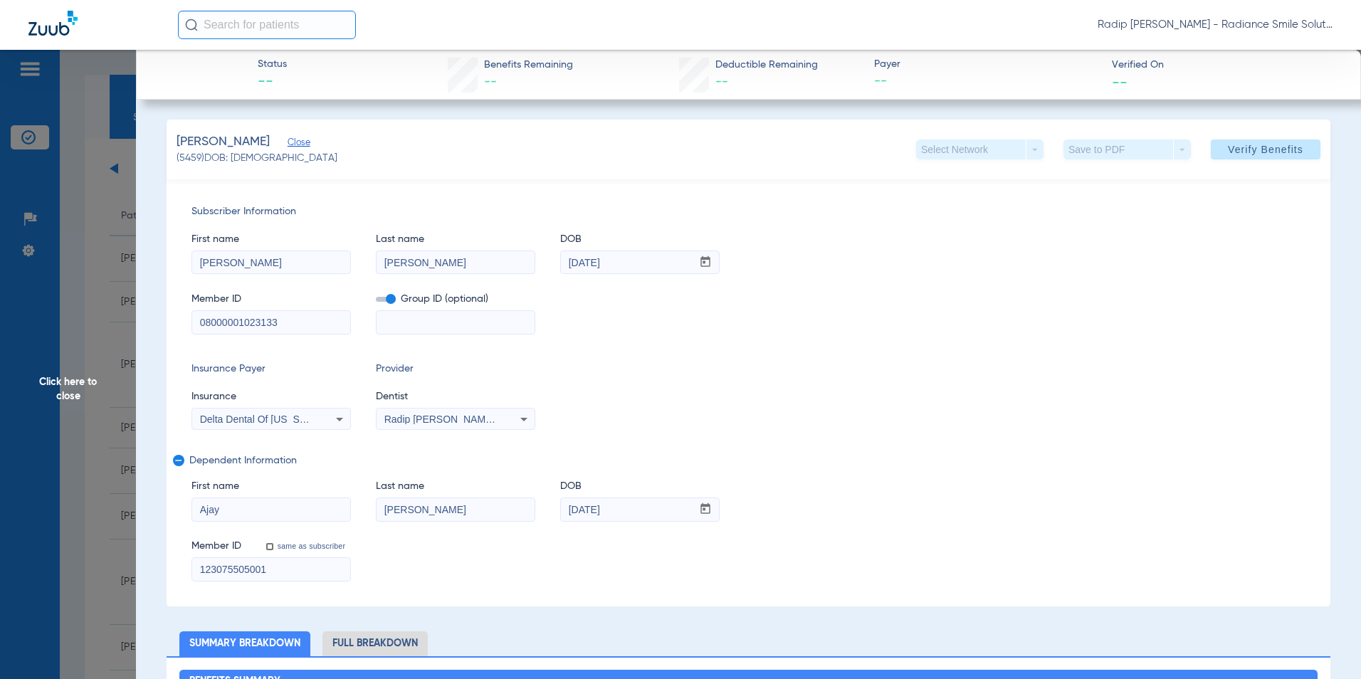
type input "08000001023133"
drag, startPoint x: 278, startPoint y: 574, endPoint x: 156, endPoint y: 573, distance: 122.4
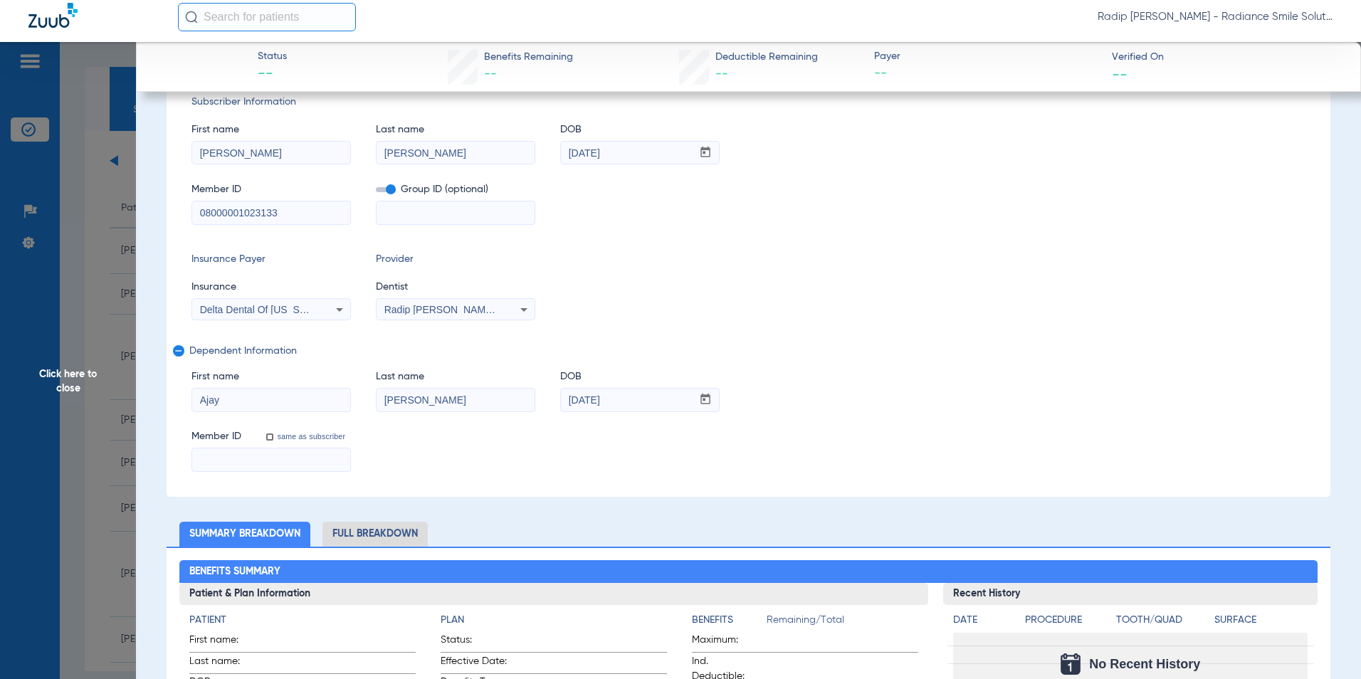
scroll to position [214, 0]
paste input "08000001023133"
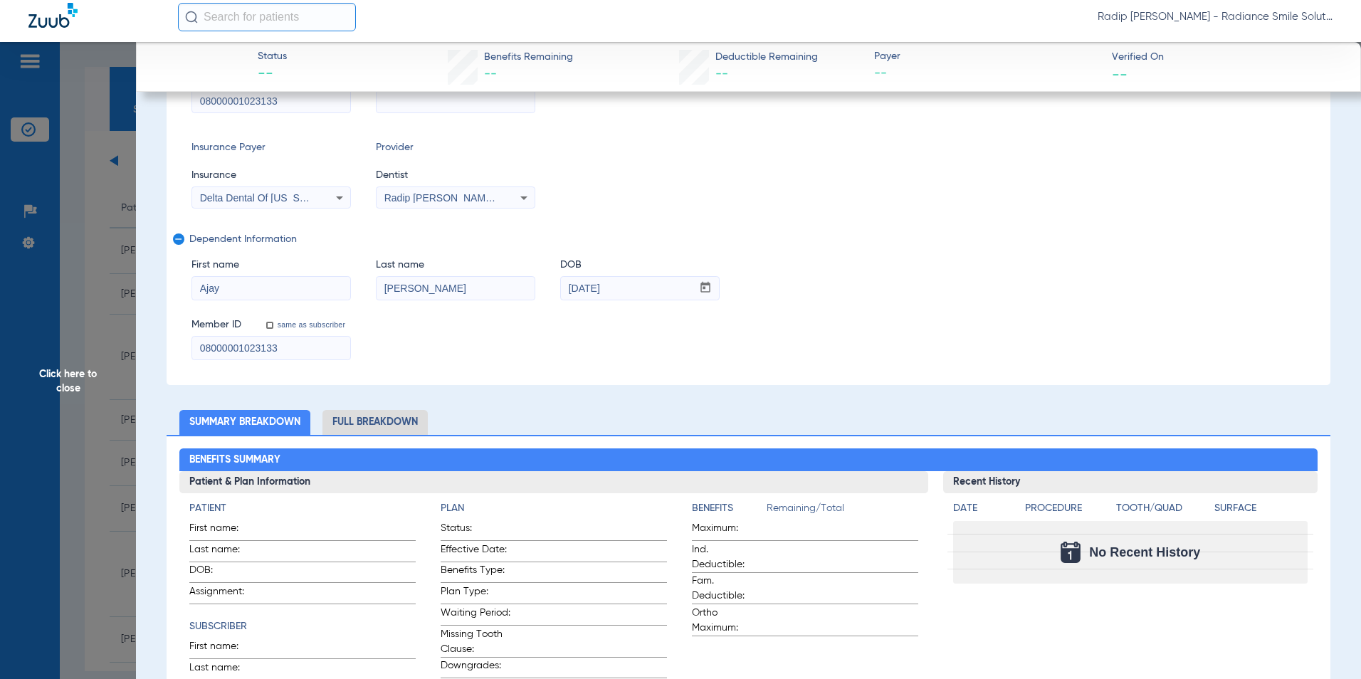
scroll to position [102, 0]
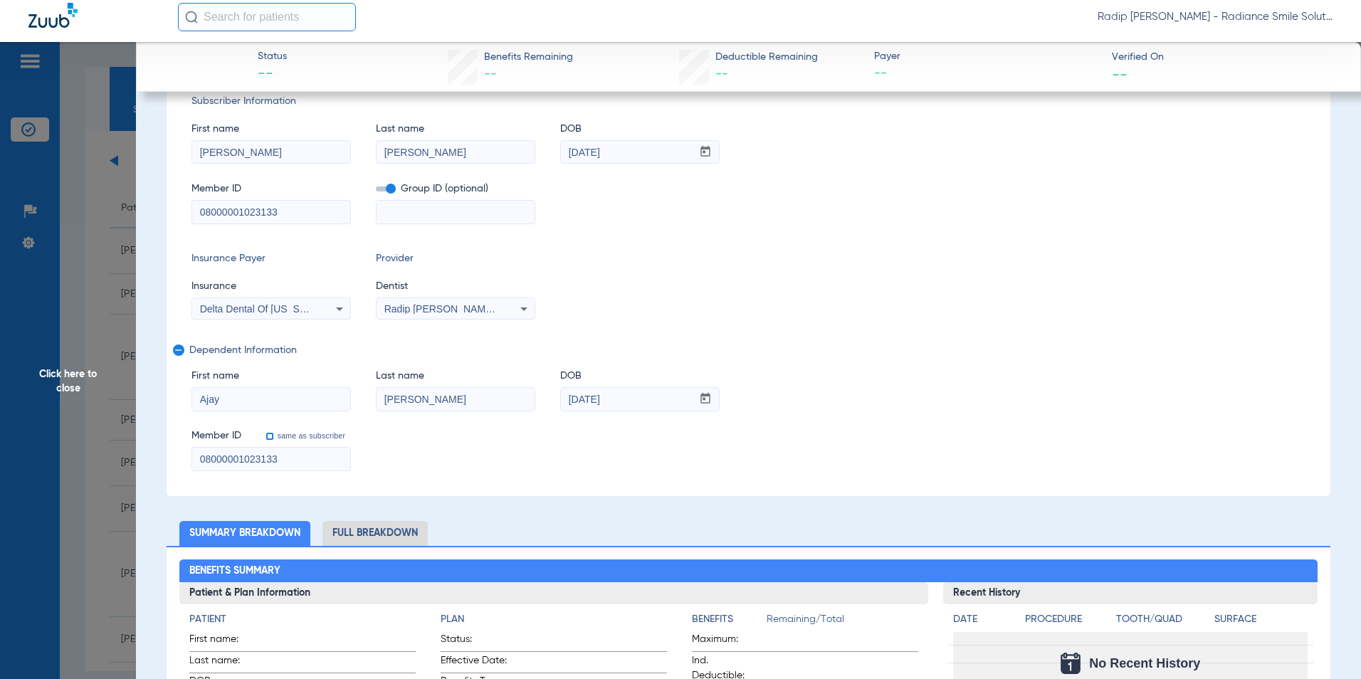
type input "08000001023133"
click at [273, 438] on input "same as subscriber" at bounding box center [277, 444] width 28 height 28
checkbox input "true"
type input "123075505001"
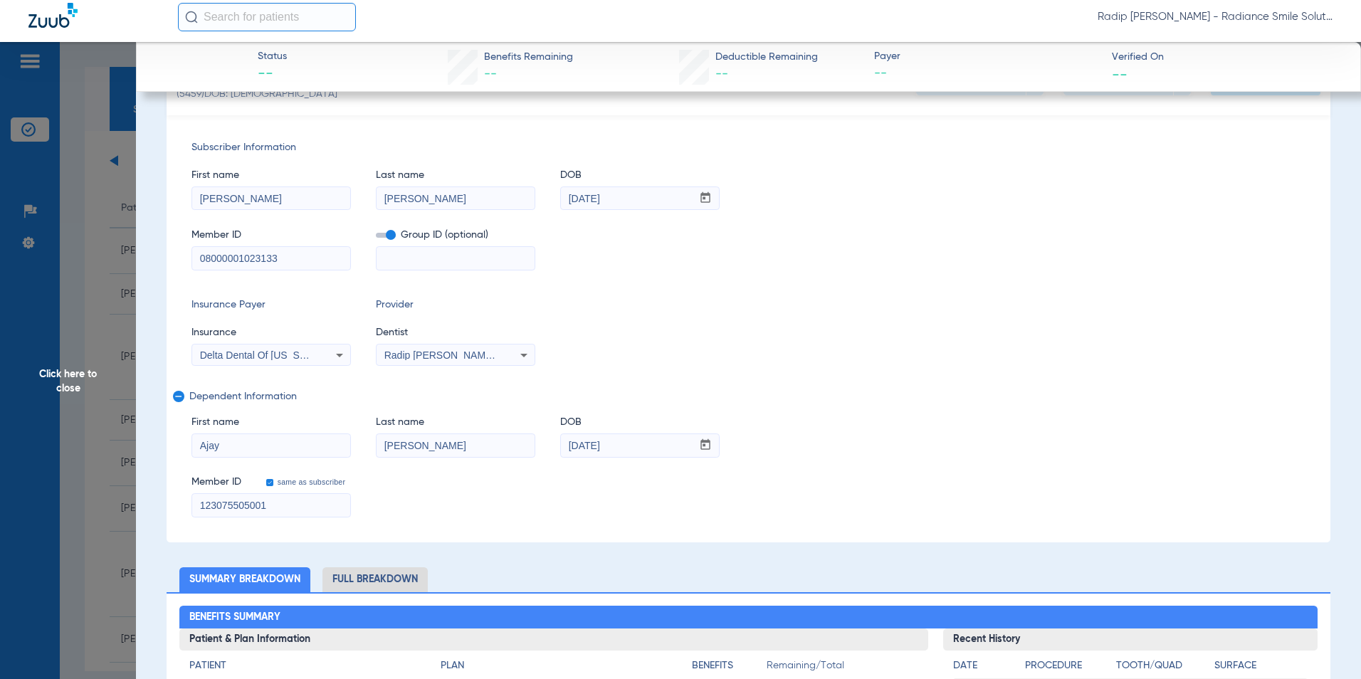
scroll to position [31, 0]
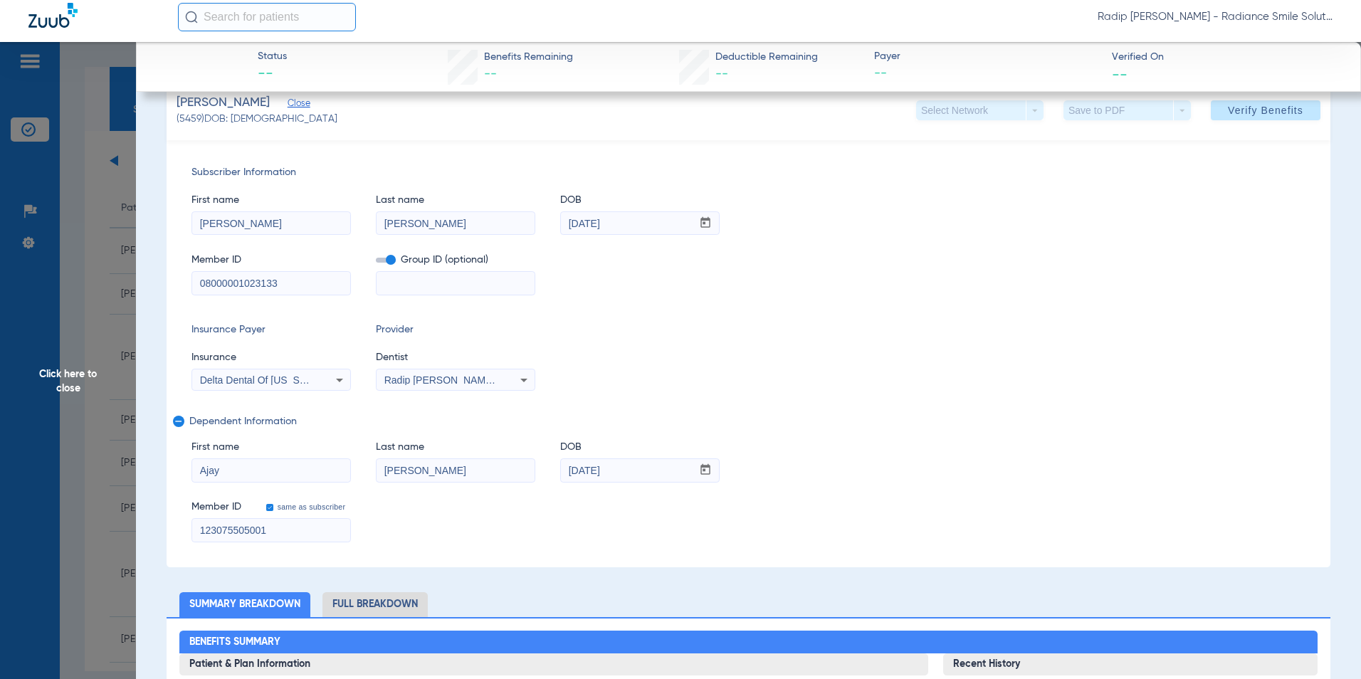
click at [312, 380] on div "Delta Dental Of [US_STATE]" at bounding box center [257, 380] width 115 height 10
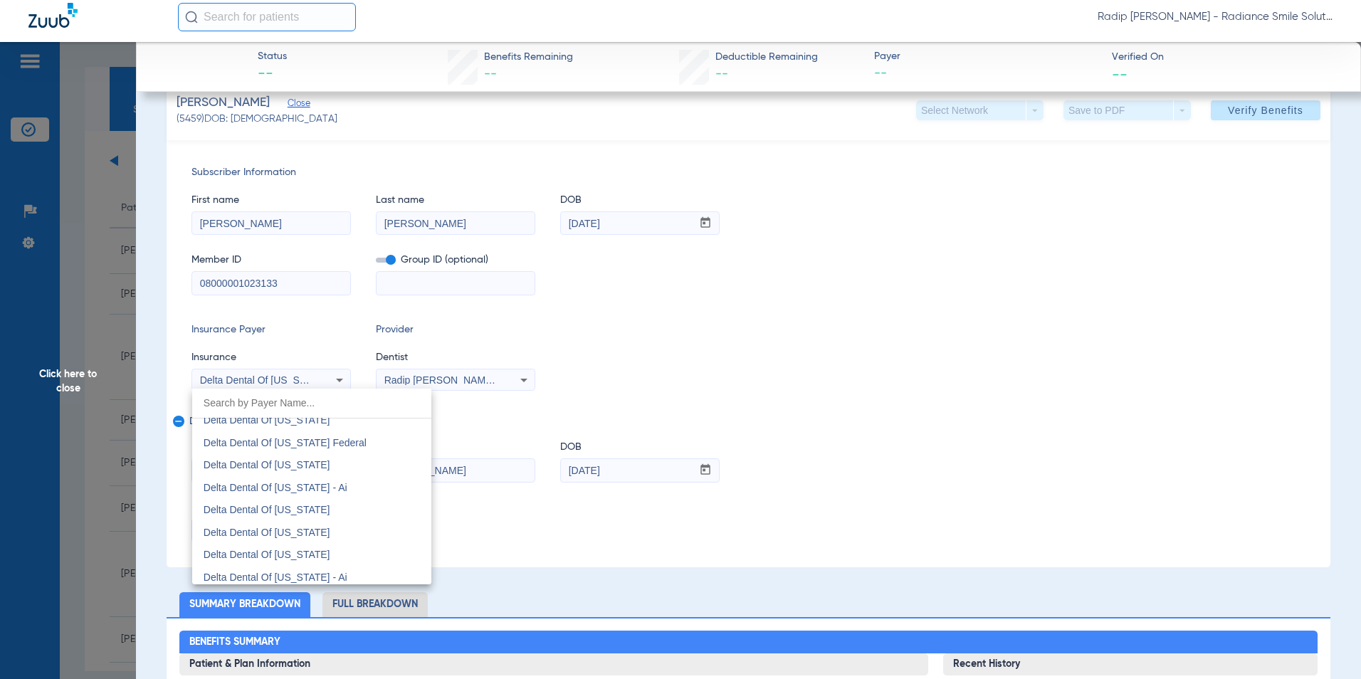
scroll to position [2718, 0]
click at [300, 531] on span "Delta Dental Of [US_STATE]" at bounding box center [267, 535] width 127 height 11
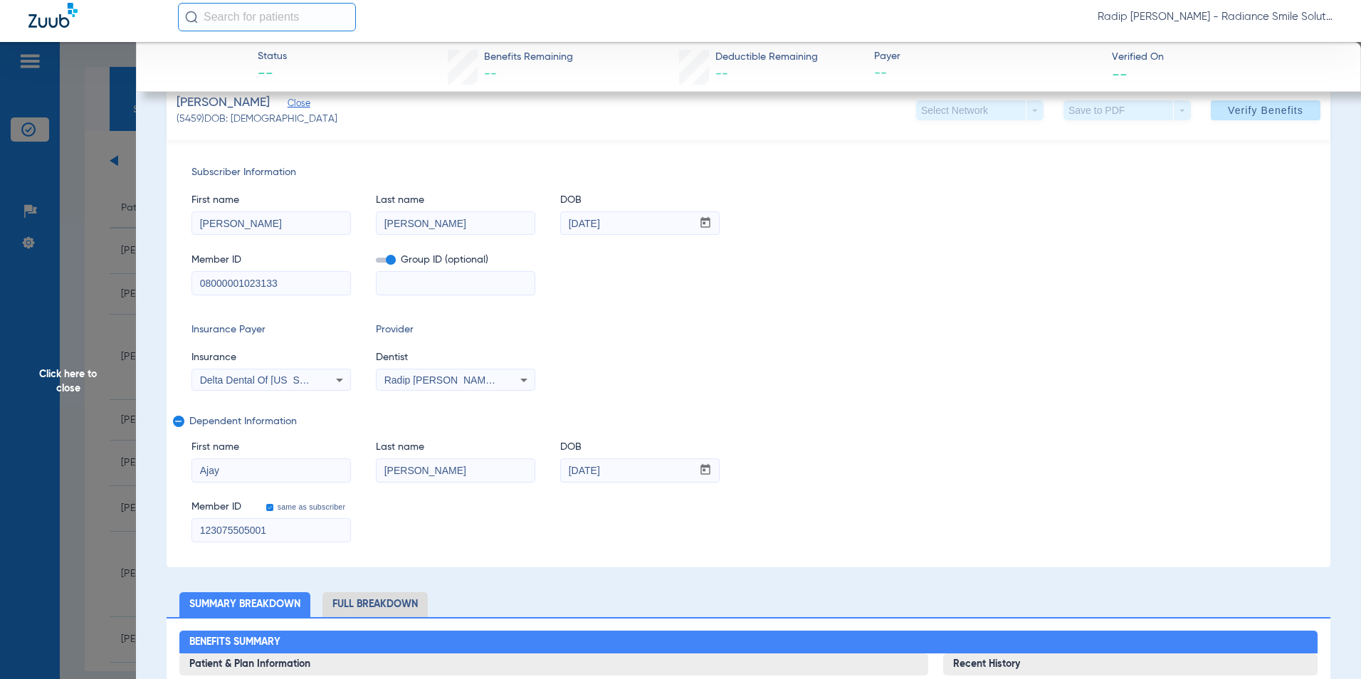
scroll to position [0, 0]
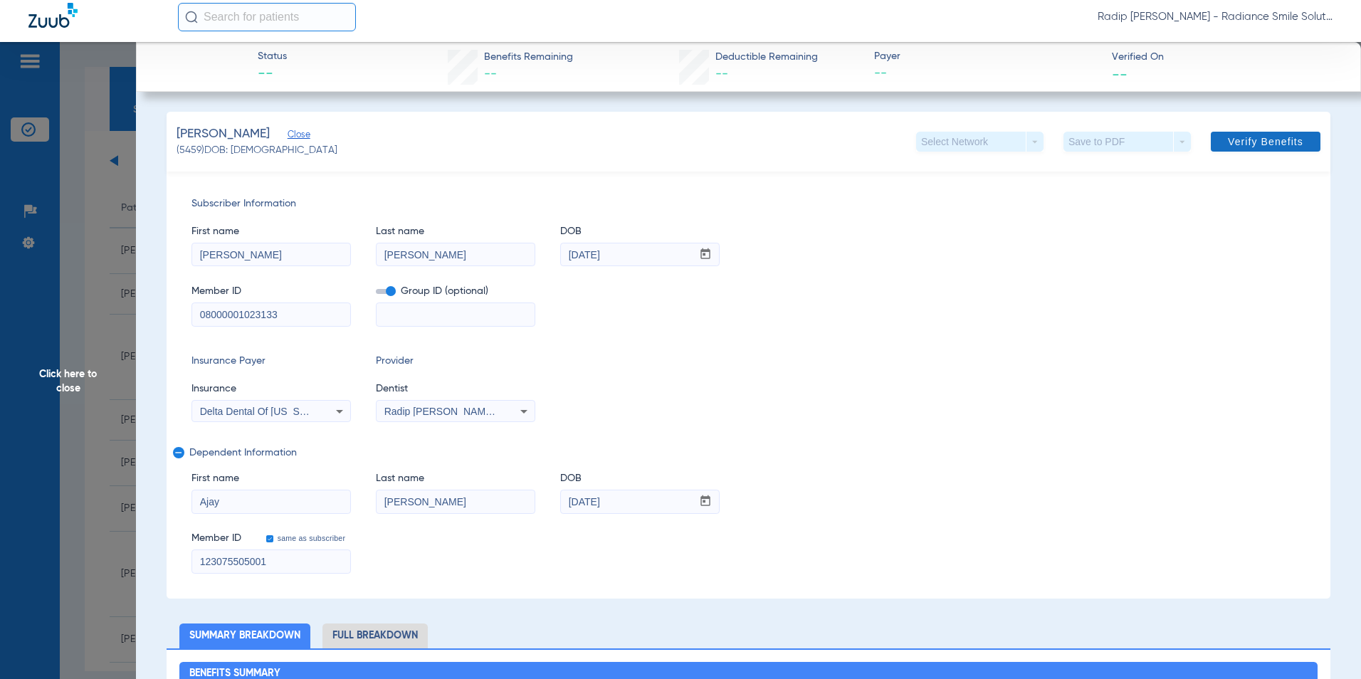
click at [1228, 143] on span "Verify Benefits" at bounding box center [1265, 141] width 75 height 11
